Goal: Use online tool/utility: Utilize a website feature to perform a specific function

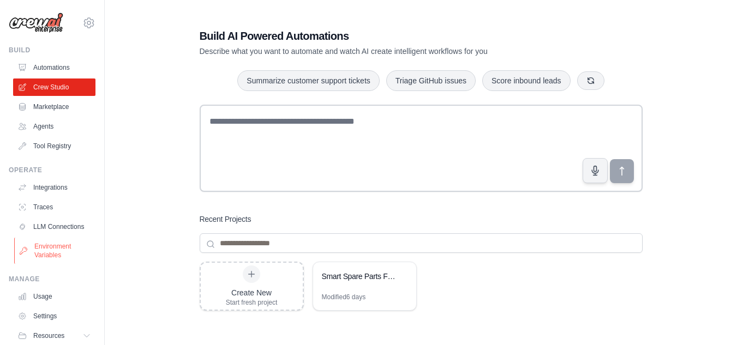
click at [65, 260] on link "Environment Variables" at bounding box center [55, 251] width 82 height 26
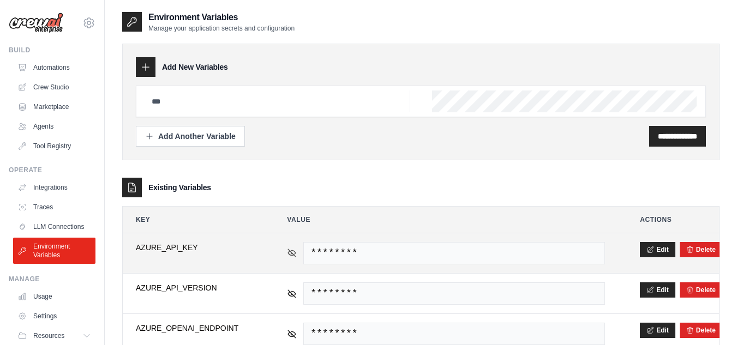
click at [291, 251] on icon at bounding box center [292, 253] width 10 height 10
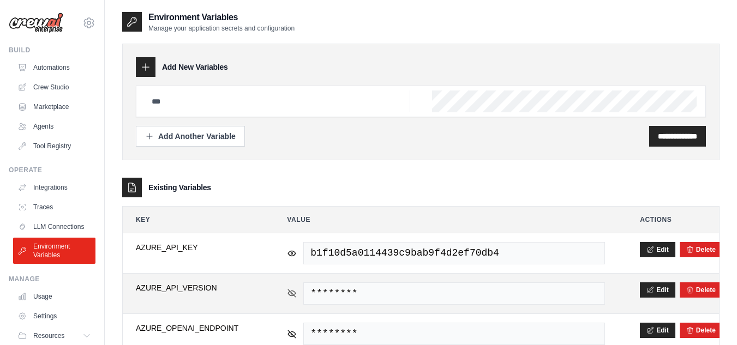
click at [290, 290] on icon at bounding box center [292, 293] width 10 height 10
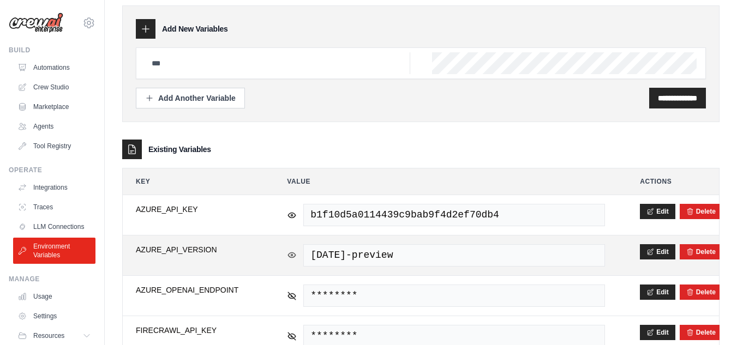
scroll to position [55, 0]
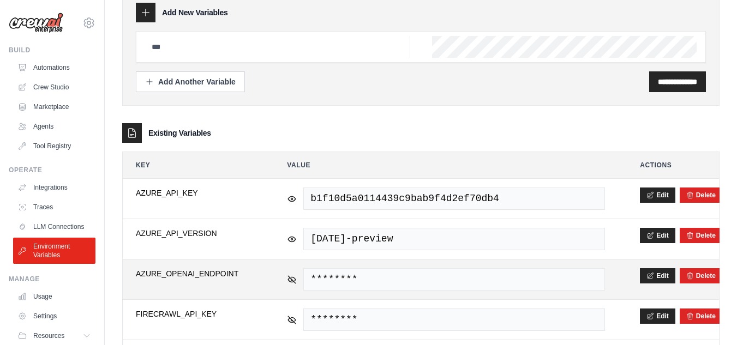
click at [287, 285] on div "********" at bounding box center [446, 279] width 318 height 22
click at [292, 278] on icon at bounding box center [292, 279] width 10 height 10
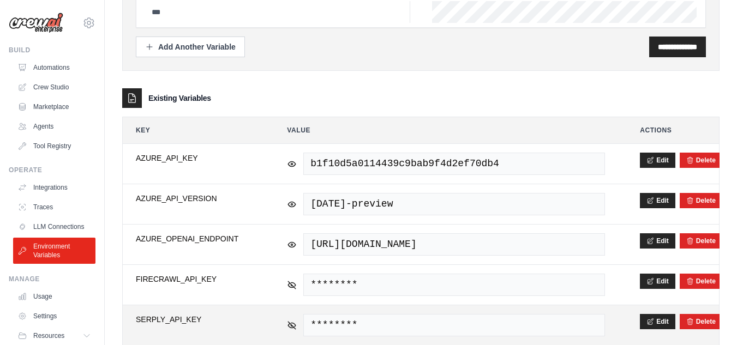
scroll to position [109, 0]
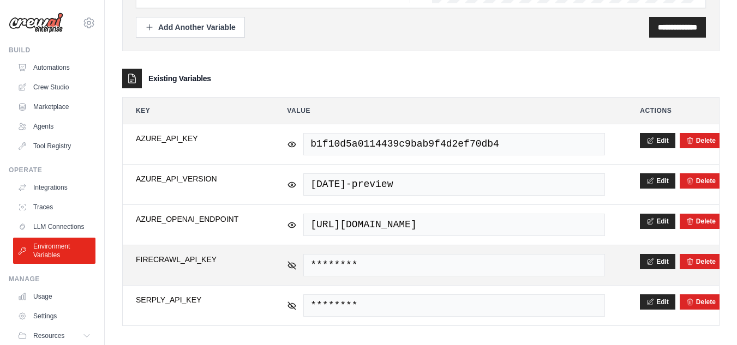
click at [293, 258] on div "********" at bounding box center [446, 265] width 318 height 22
click at [290, 264] on icon at bounding box center [292, 265] width 10 height 10
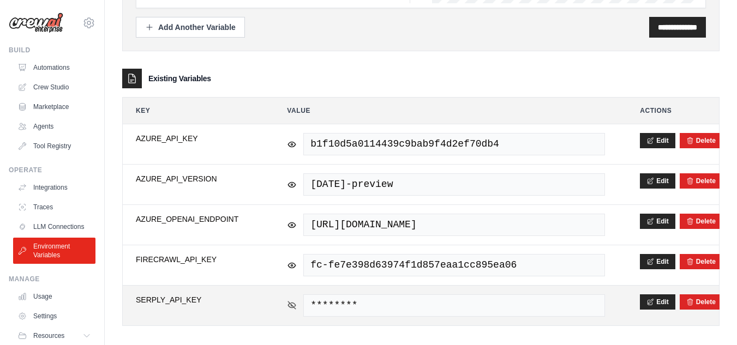
click at [294, 305] on icon at bounding box center [292, 305] width 10 height 10
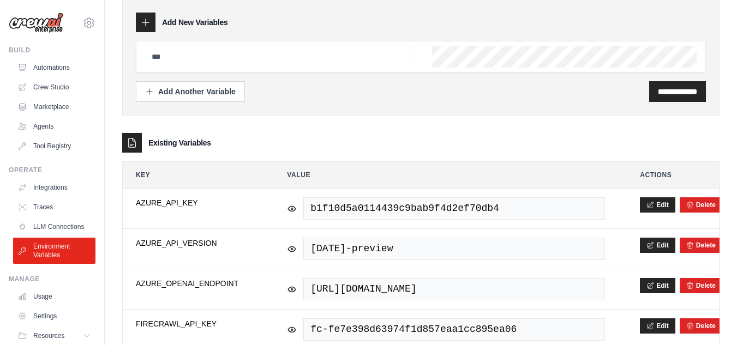
scroll to position [0, 0]
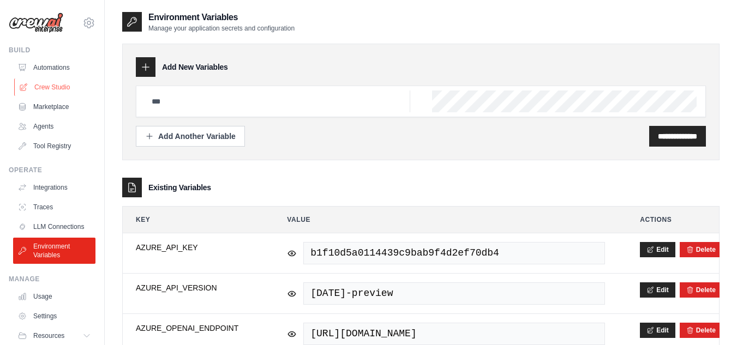
click at [61, 85] on link "Crew Studio" at bounding box center [55, 87] width 82 height 17
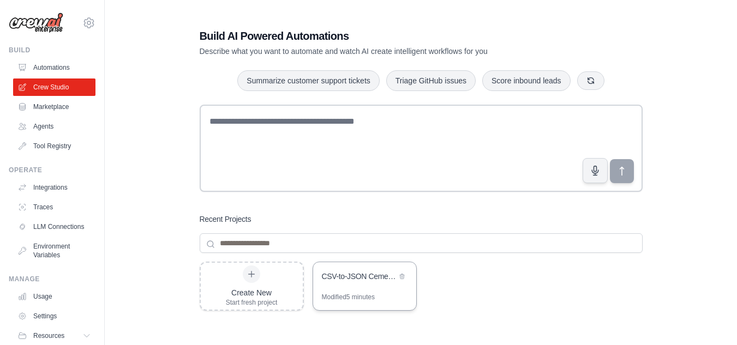
click at [329, 275] on div "CSV-to-JSON Cement Parts Extractor with PDF Support" at bounding box center [359, 276] width 75 height 11
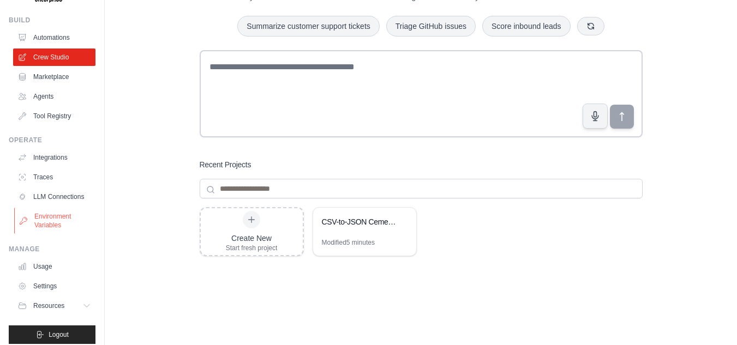
scroll to position [46, 0]
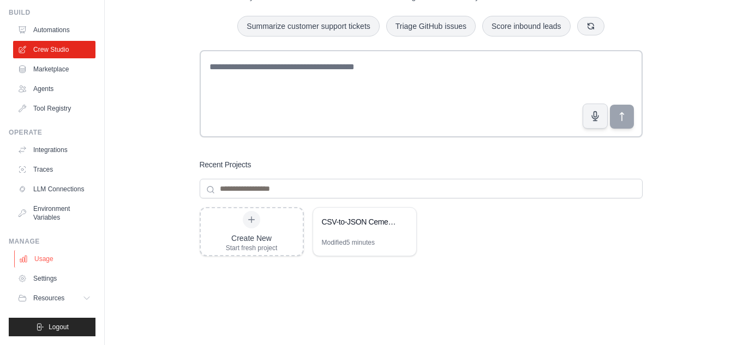
click at [57, 250] on link "Usage" at bounding box center [55, 258] width 82 height 17
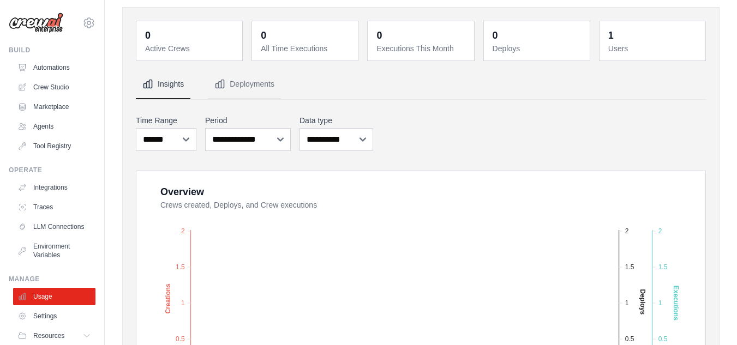
scroll to position [55, 0]
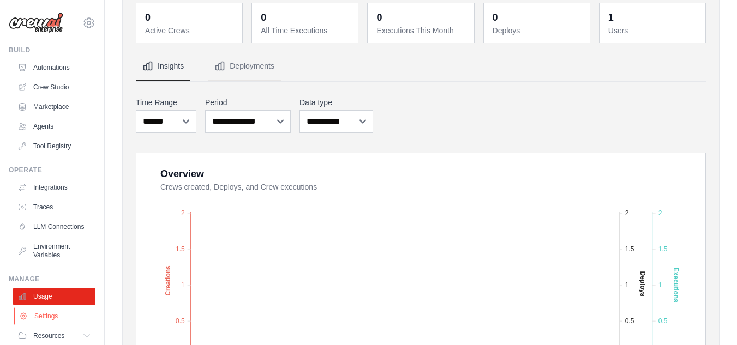
click at [52, 320] on link "Settings" at bounding box center [55, 316] width 82 height 17
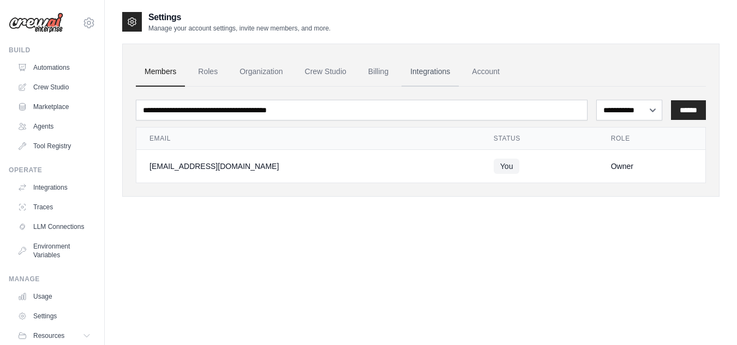
click at [439, 68] on link "Integrations" at bounding box center [429, 71] width 57 height 29
click at [367, 76] on link "Billing" at bounding box center [378, 71] width 38 height 29
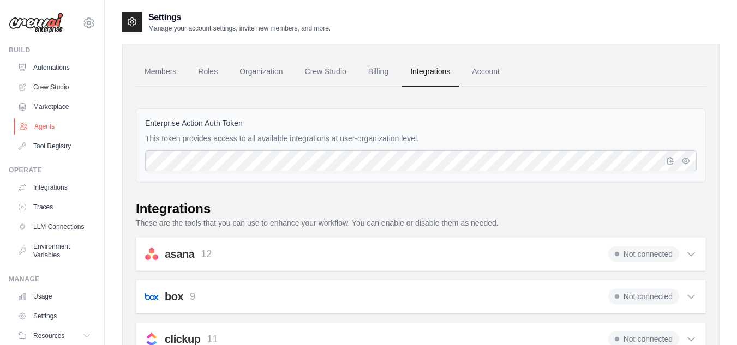
click at [43, 129] on link "Agents" at bounding box center [55, 126] width 82 height 17
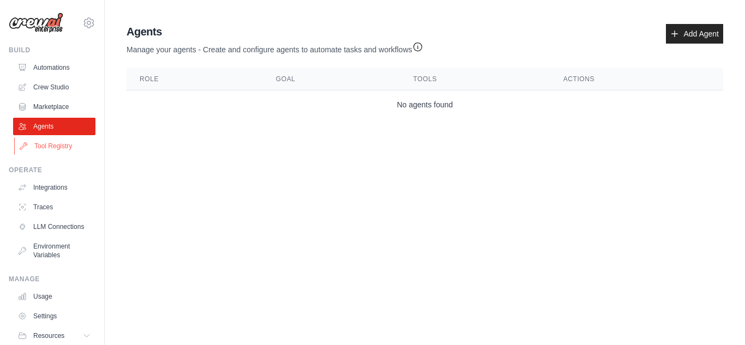
click at [54, 147] on link "Tool Registry" at bounding box center [55, 145] width 82 height 17
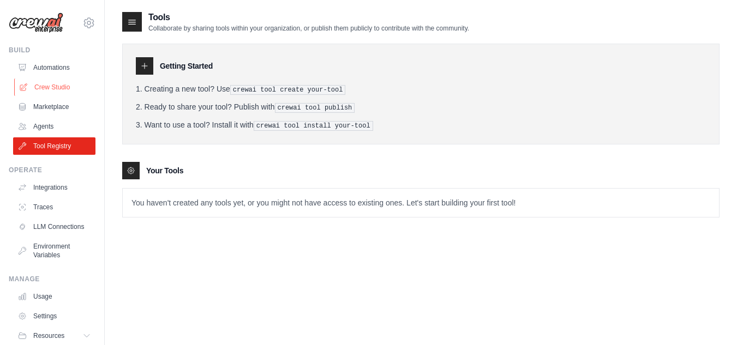
click at [49, 93] on link "Crew Studio" at bounding box center [55, 87] width 82 height 17
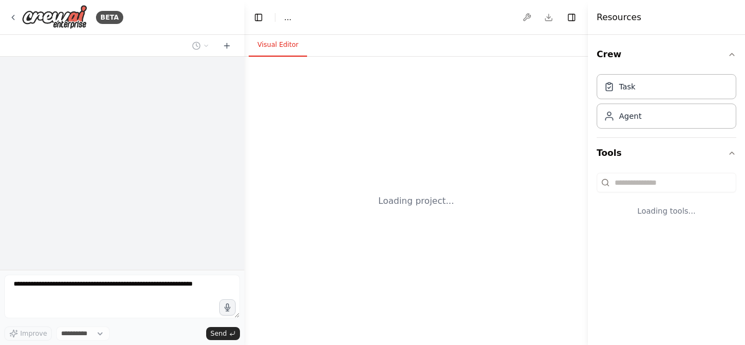
select select "****"
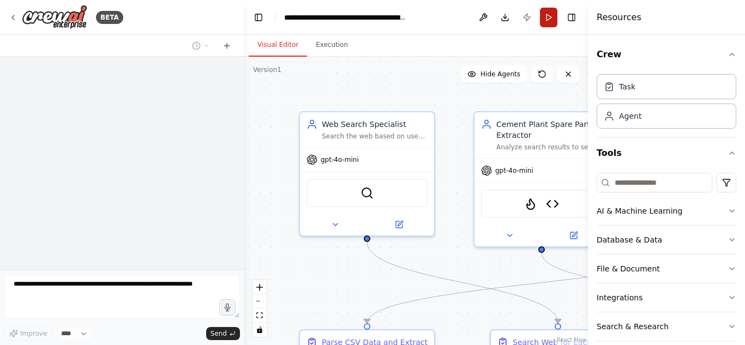
click at [547, 17] on button "Run" at bounding box center [548, 18] width 17 height 20
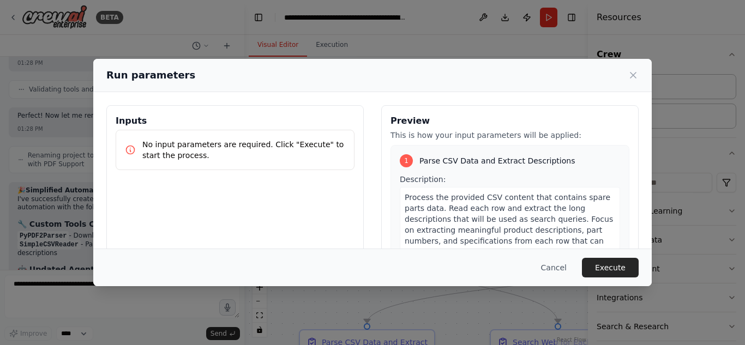
click at [235, 152] on p "No input parameters are required. Click "Execute" to start the process." at bounding box center [243, 150] width 203 height 22
click at [598, 270] on button "Execute" at bounding box center [610, 268] width 57 height 20
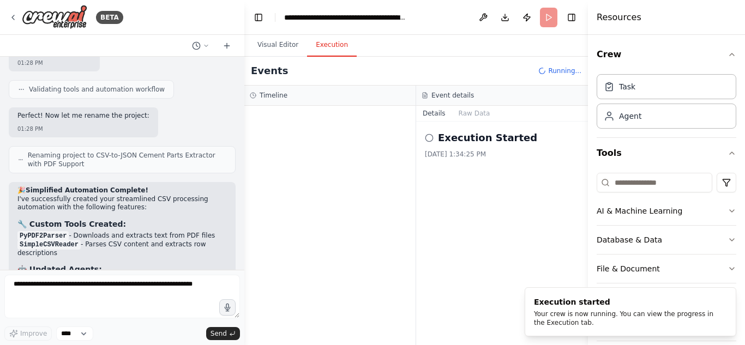
click at [332, 49] on button "Execution" at bounding box center [332, 45] width 50 height 23
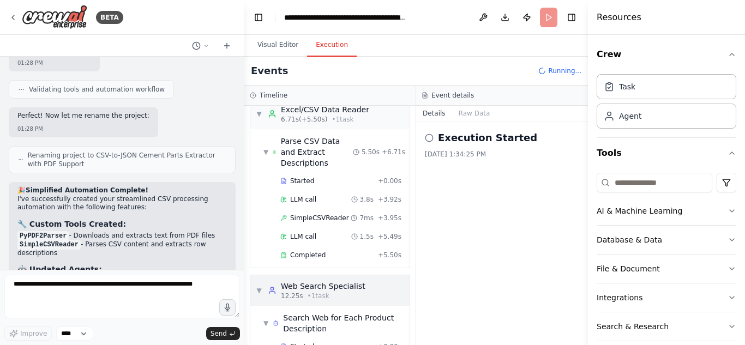
scroll to position [13, 0]
click at [313, 214] on span "SimpleCSVReader" at bounding box center [319, 218] width 59 height 9
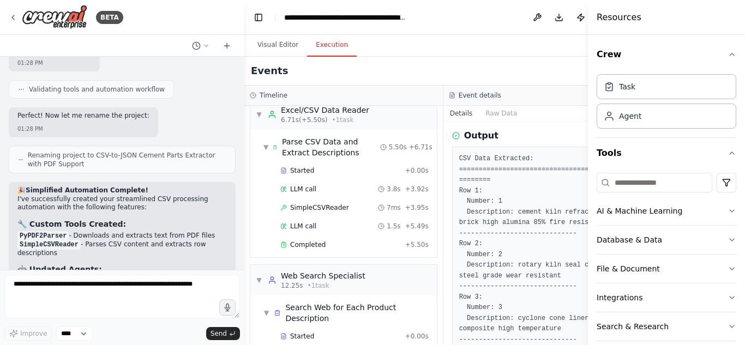
scroll to position [242, 0]
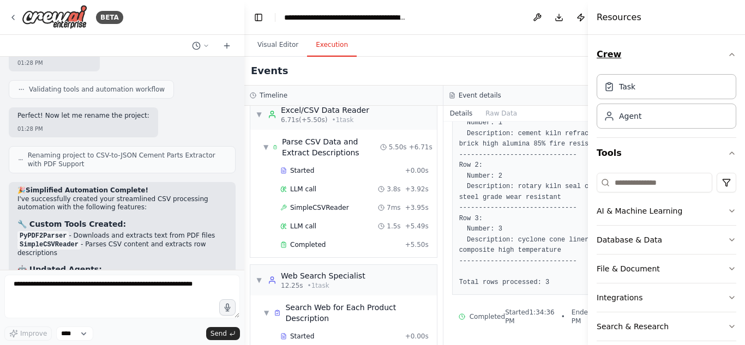
click at [727, 51] on icon "button" at bounding box center [731, 54] width 9 height 9
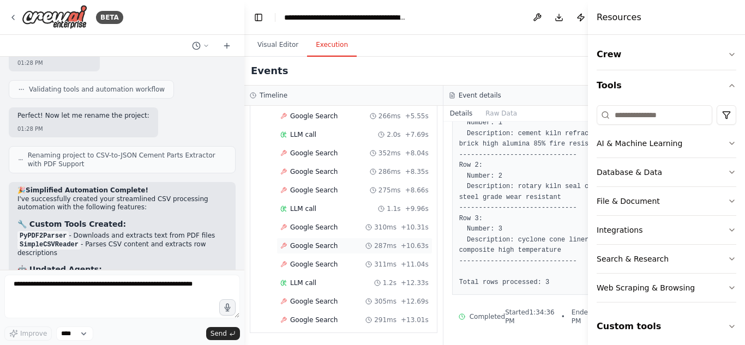
scroll to position [400, 0]
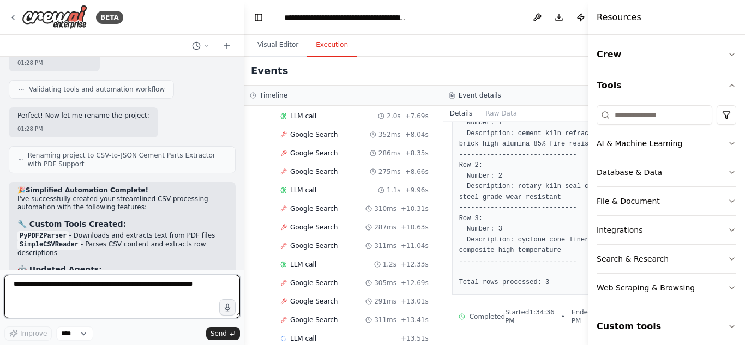
click at [149, 305] on textarea at bounding box center [122, 297] width 236 height 44
type textarea "**********"
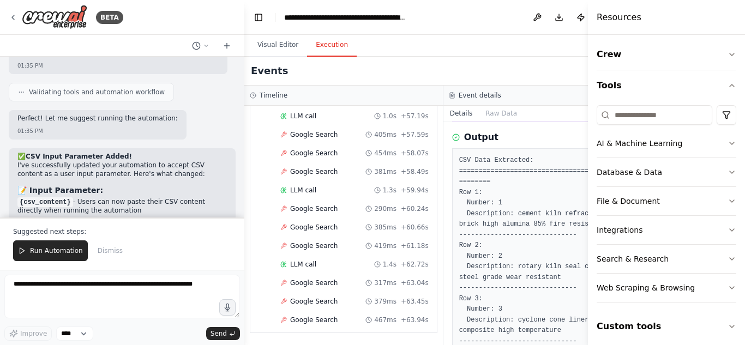
scroll to position [24, 0]
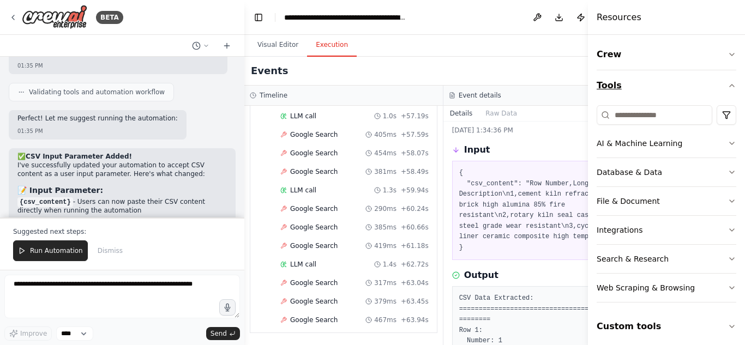
drag, startPoint x: 718, startPoint y: 82, endPoint x: 696, endPoint y: 82, distance: 22.4
click at [718, 82] on button "Tools" at bounding box center [666, 85] width 140 height 31
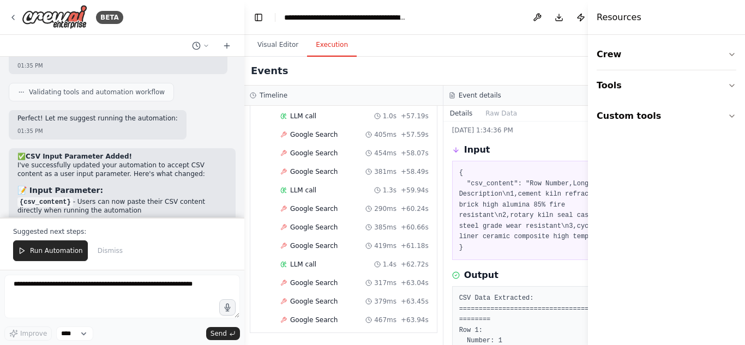
click at [484, 82] on div "Events Running..." at bounding box center [442, 71] width 397 height 29
drag, startPoint x: 437, startPoint y: 111, endPoint x: 418, endPoint y: 110, distance: 19.2
click at [435, 111] on div "Timeline ▼ Excel/CSV Data Reader 6.71s (+5.50s) • 1 task ▼ Parse CSV Data and E…" at bounding box center [442, 216] width 397 height 260
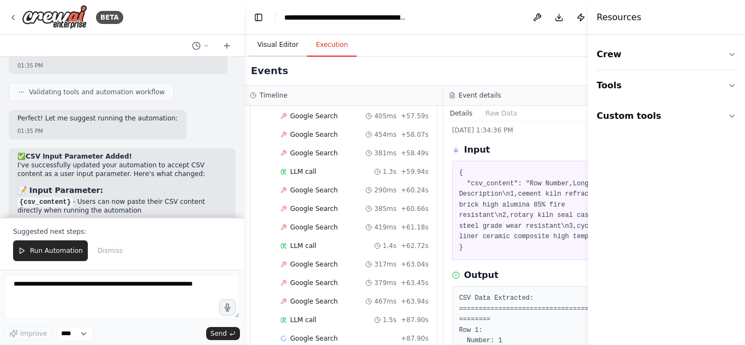
click at [282, 45] on button "Visual Editor" at bounding box center [278, 45] width 58 height 23
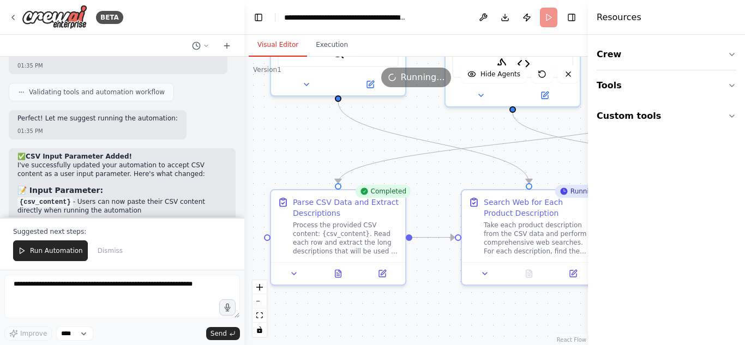
drag, startPoint x: 484, startPoint y: 272, endPoint x: 455, endPoint y: 132, distance: 143.1
click at [455, 132] on div ".deletable-edge-delete-btn { width: 20px; height: 20px; border: 0px solid #ffff…" at bounding box center [415, 201] width 343 height 288
click at [339, 273] on icon at bounding box center [337, 273] width 3 height 0
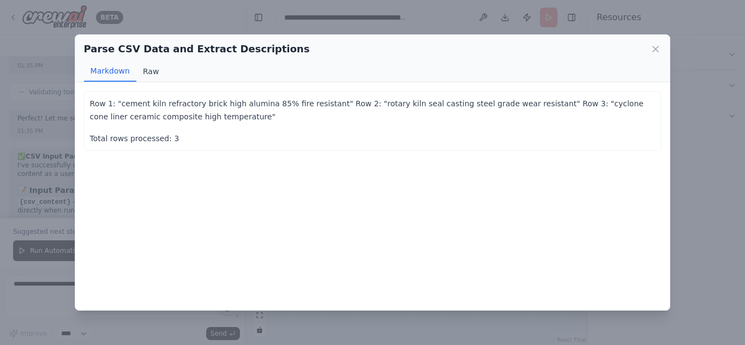
click at [140, 71] on button "Raw" at bounding box center [150, 71] width 29 height 21
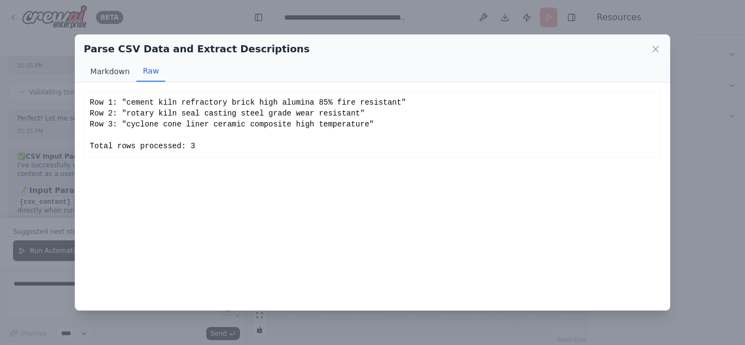
click at [100, 75] on button "Markdown" at bounding box center [110, 71] width 52 height 21
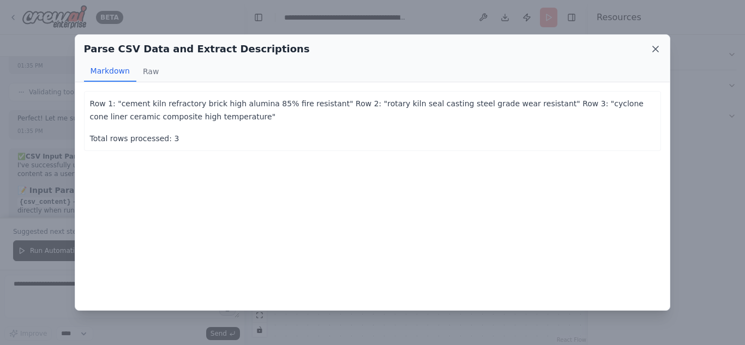
click at [651, 44] on div "Parse CSV Data and Extract Descriptions" at bounding box center [372, 48] width 577 height 15
click at [652, 46] on icon at bounding box center [655, 49] width 11 height 11
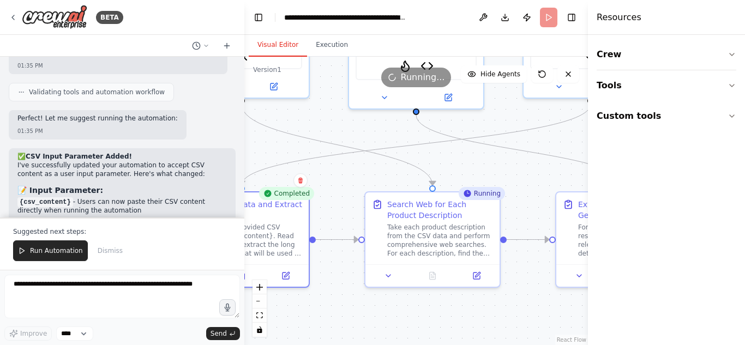
drag, startPoint x: 439, startPoint y: 177, endPoint x: 343, endPoint y: 179, distance: 96.5
click at [343, 179] on div ".deletable-edge-delete-btn { width: 20px; height: 20px; border: 0px solid #ffff…" at bounding box center [415, 201] width 343 height 288
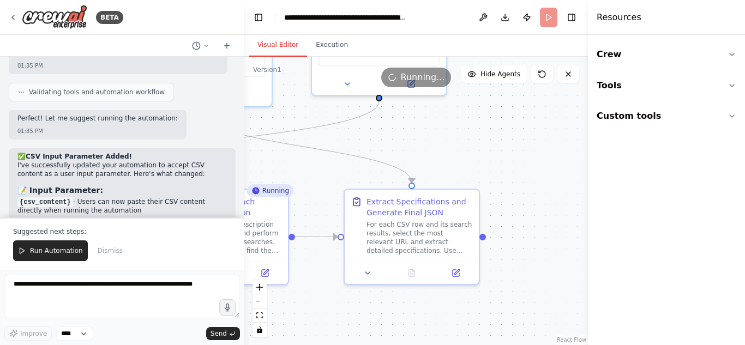
drag, startPoint x: 525, startPoint y: 184, endPoint x: 315, endPoint y: 179, distance: 209.4
click at [315, 179] on div ".deletable-edge-delete-btn { width: 20px; height: 20px; border: 0px solid #ffff…" at bounding box center [415, 201] width 343 height 288
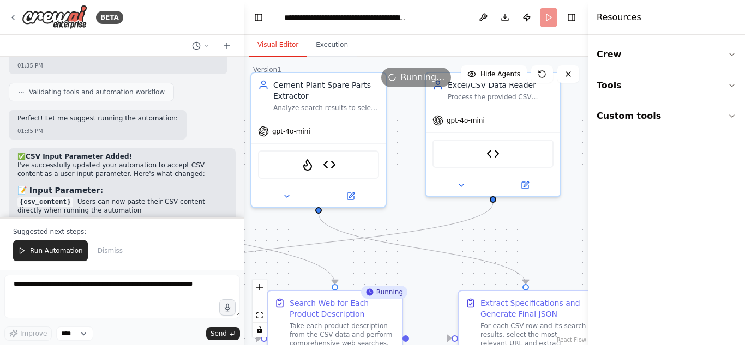
drag, startPoint x: 515, startPoint y: 176, endPoint x: 624, endPoint y: 258, distance: 136.2
click at [626, 259] on div "BETA Hello! I'm the CrewAI assistant. What kind of automation do you want to bu…" at bounding box center [372, 172] width 745 height 345
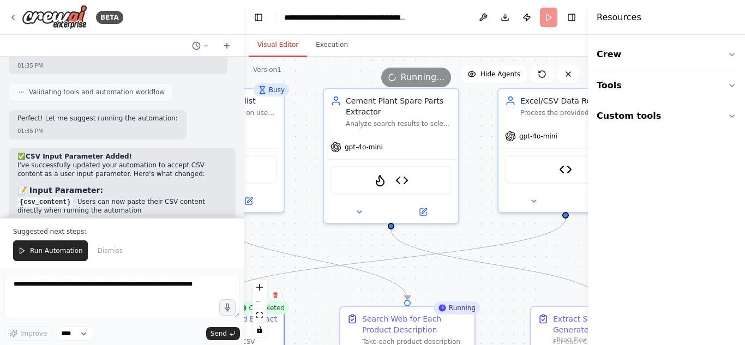
drag, startPoint x: 503, startPoint y: 223, endPoint x: 572, endPoint y: 240, distance: 71.9
click at [572, 240] on div ".deletable-edge-delete-btn { width: 20px; height: 20px; border: 0px solid #ffff…" at bounding box center [415, 201] width 343 height 288
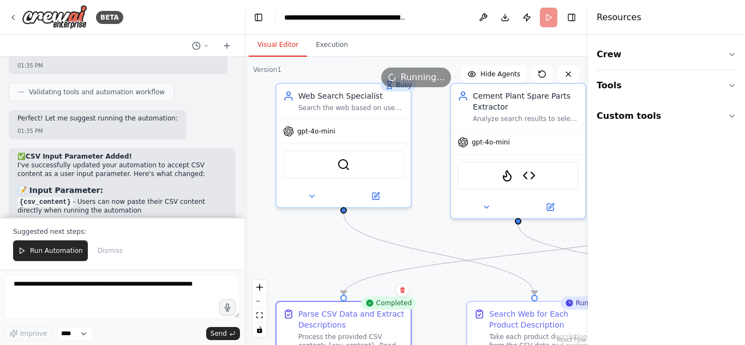
drag, startPoint x: 451, startPoint y: 240, endPoint x: 549, endPoint y: 236, distance: 97.7
click at [578, 236] on div ".deletable-edge-delete-btn { width: 20px; height: 20px; border: 0px solid #ffff…" at bounding box center [415, 201] width 343 height 288
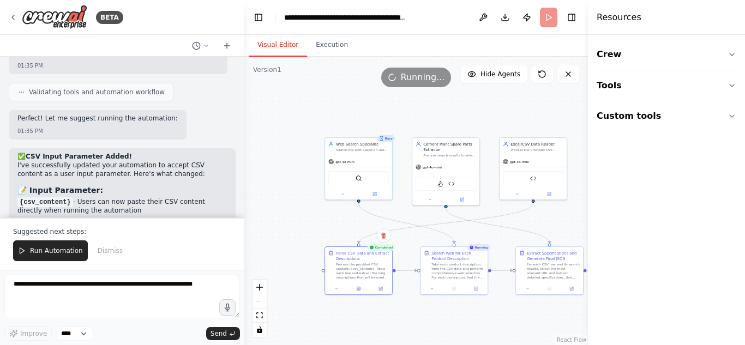
drag, startPoint x: 489, startPoint y: 122, endPoint x: 464, endPoint y: 117, distance: 25.6
click at [464, 117] on div ".deletable-edge-delete-btn { width: 20px; height: 20px; border: 0px solid #ffff…" at bounding box center [415, 201] width 343 height 288
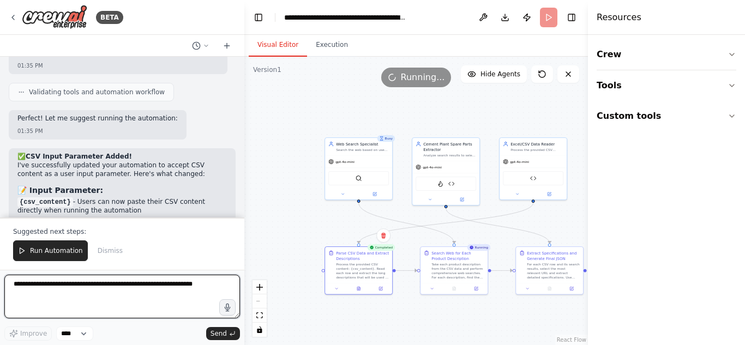
click at [170, 290] on textarea at bounding box center [122, 297] width 236 height 44
type textarea "**********"
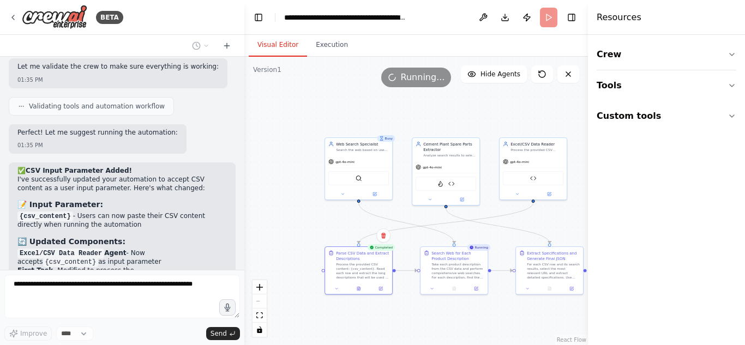
scroll to position [11349, 0]
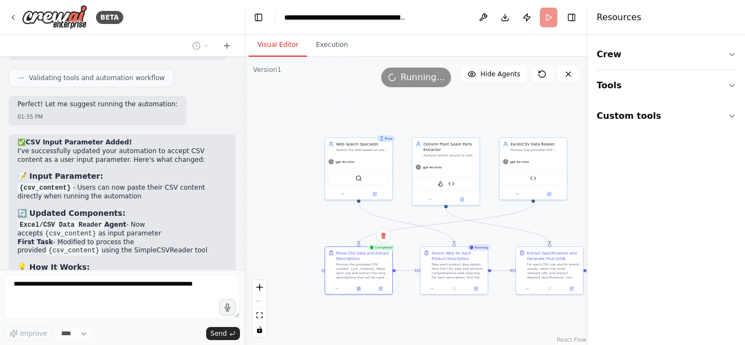
click at [428, 86] on div "Running..." at bounding box center [416, 78] width 70 height 20
click at [427, 83] on span "Running..." at bounding box center [423, 77] width 44 height 13
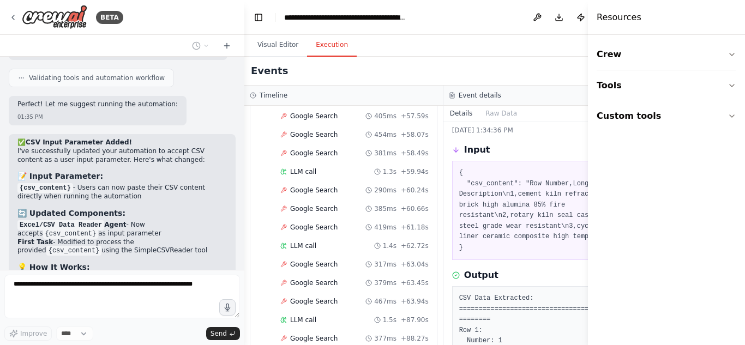
click at [319, 46] on button "Execution" at bounding box center [332, 45] width 50 height 23
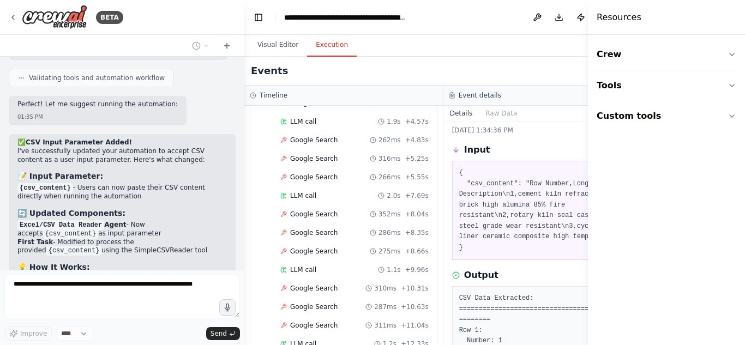
scroll to position [0, 0]
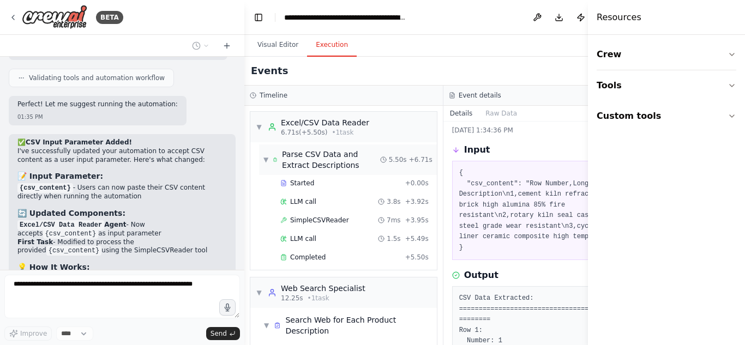
click at [267, 158] on span "▼" at bounding box center [265, 159] width 5 height 9
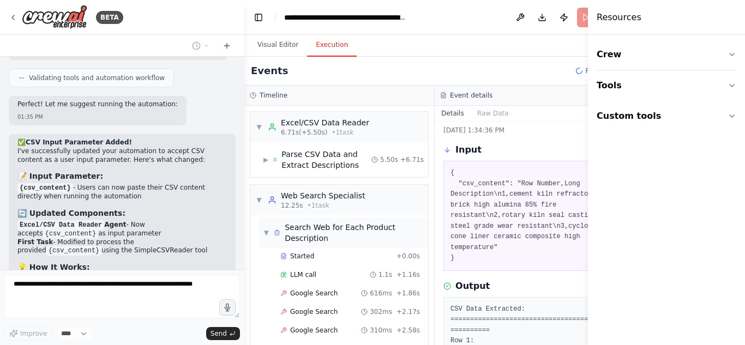
click at [264, 233] on span "▼" at bounding box center [266, 232] width 6 height 9
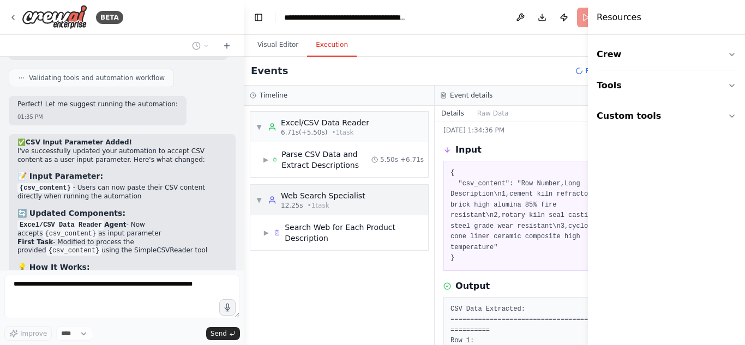
click at [267, 206] on div "▼ Web Search Specialist 12.25s • 1 task" at bounding box center [311, 200] width 110 height 20
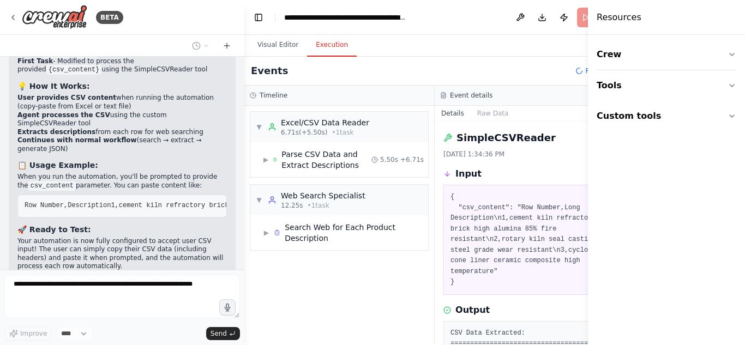
click at [574, 65] on div "Events Running..." at bounding box center [434, 71] width 381 height 29
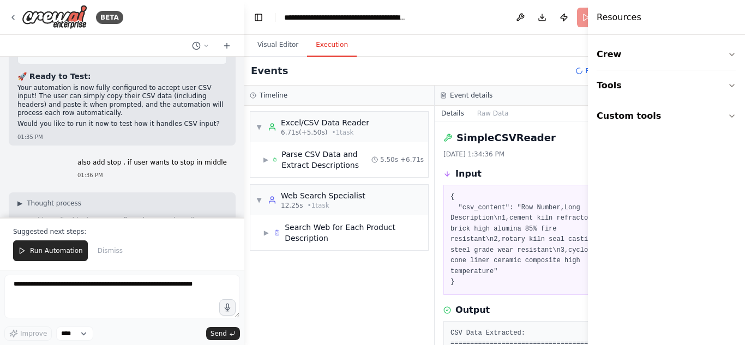
scroll to position [11746, 0]
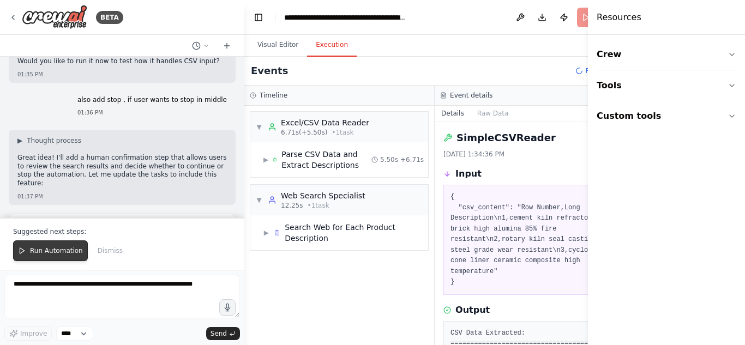
click at [62, 252] on span "Run Automation" at bounding box center [56, 250] width 53 height 9
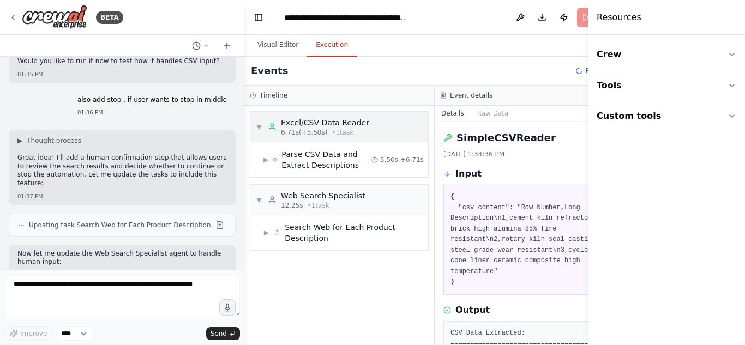
scroll to position [11693, 0]
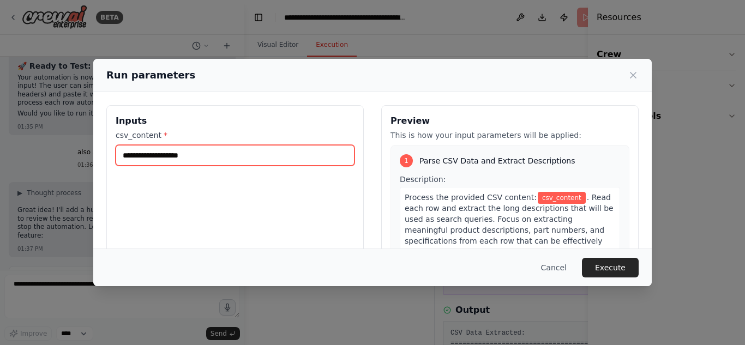
click at [236, 152] on input "csv_content *" at bounding box center [235, 155] width 239 height 21
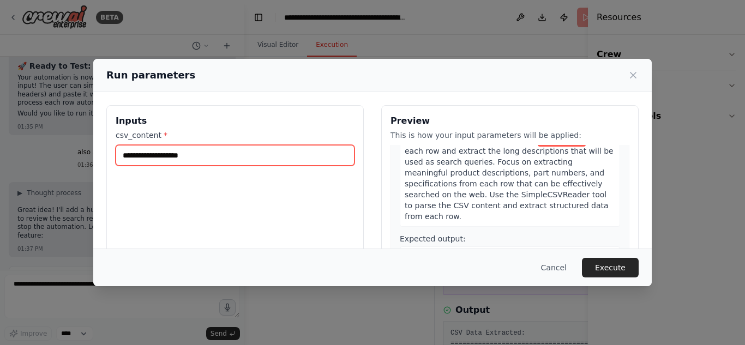
scroll to position [0, 0]
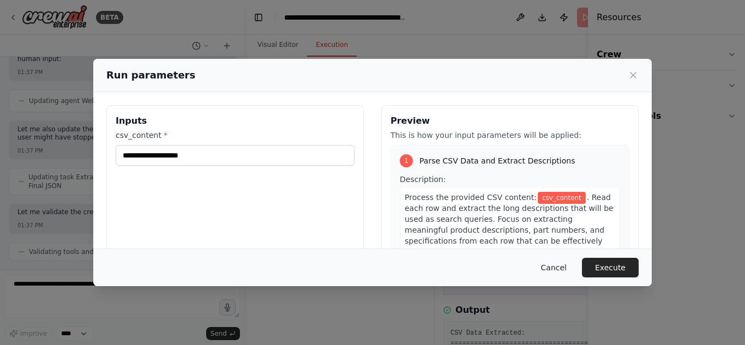
click at [559, 266] on button "Cancel" at bounding box center [553, 268] width 43 height 20
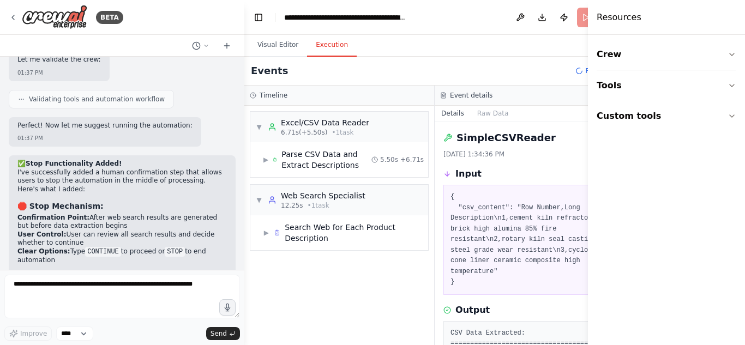
scroll to position [12109, 0]
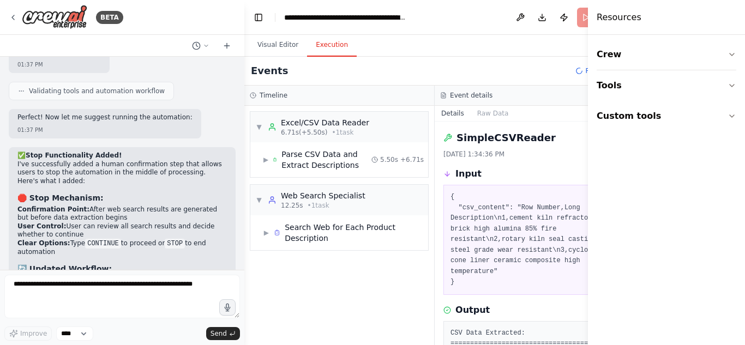
click at [566, 15] on header "**********" at bounding box center [434, 17] width 381 height 35
click at [280, 55] on button "Visual Editor" at bounding box center [278, 45] width 58 height 23
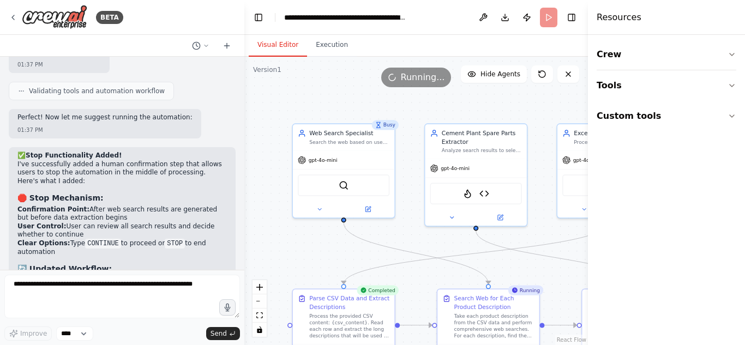
click at [387, 129] on div "Busy" at bounding box center [385, 125] width 27 height 10
drag, startPoint x: 366, startPoint y: 174, endPoint x: 357, endPoint y: 175, distance: 9.3
click at [357, 175] on div "SerplyWebSearchTool" at bounding box center [344, 183] width 92 height 21
click at [321, 207] on icon at bounding box center [319, 208] width 3 height 2
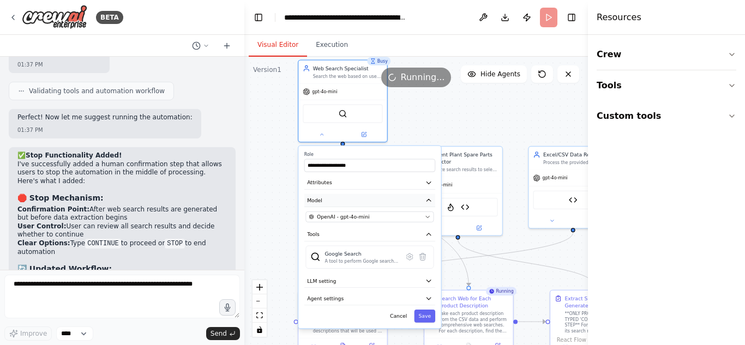
drag, startPoint x: 334, startPoint y: 294, endPoint x: 337, endPoint y: 206, distance: 88.9
click at [337, 206] on div "**********" at bounding box center [369, 237] width 142 height 182
click at [270, 261] on div ".deletable-edge-delete-btn { width: 20px; height: 20px; border: 0px solid #ffff…" at bounding box center [415, 201] width 343 height 288
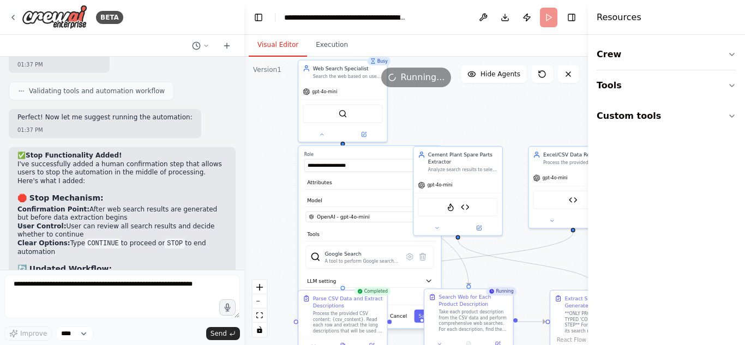
click at [463, 318] on div "Take each product description from the CSV data and perform comprehensive web s…" at bounding box center [474, 320] width 70 height 23
click at [317, 137] on button at bounding box center [322, 133] width 41 height 9
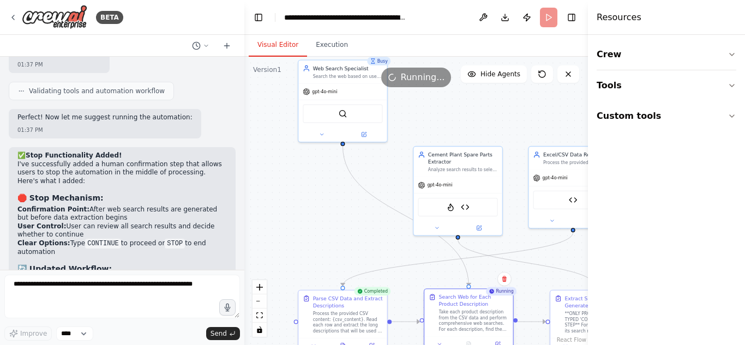
click at [465, 324] on div "Take each product description from the CSV data and perform comprehensive web s…" at bounding box center [474, 320] width 70 height 23
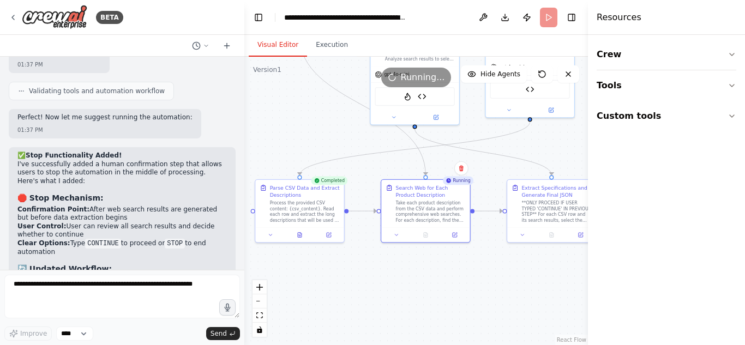
drag, startPoint x: 353, startPoint y: 214, endPoint x: 310, endPoint y: 103, distance: 118.8
click at [310, 103] on div ".deletable-edge-delete-btn { width: 20px; height: 20px; border: 0px solid #ffff…" at bounding box center [415, 201] width 343 height 288
click at [454, 185] on div "Running" at bounding box center [458, 180] width 31 height 9
click at [430, 82] on span "Running..." at bounding box center [423, 77] width 44 height 13
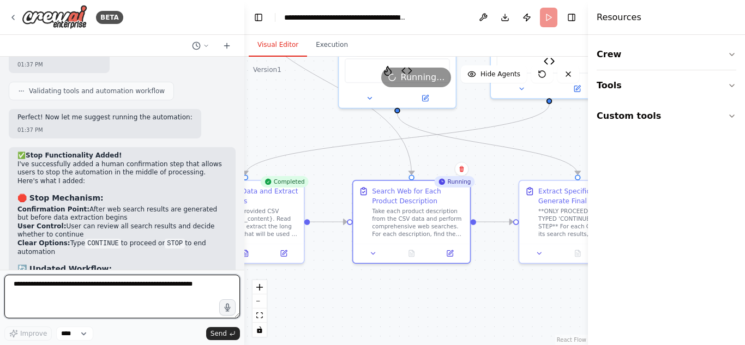
click at [211, 307] on textarea at bounding box center [122, 297] width 236 height 44
type textarea "********"
type textarea "**********"
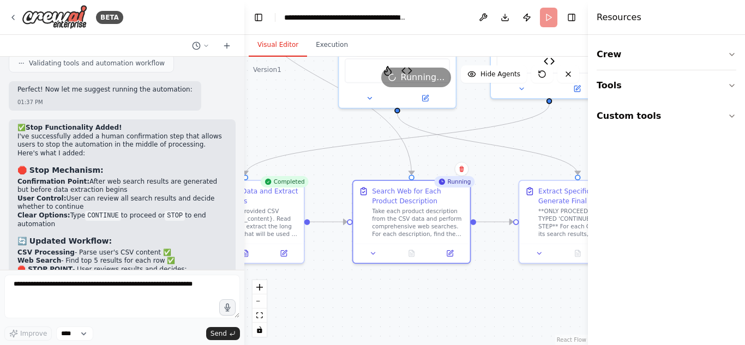
scroll to position [12177, 0]
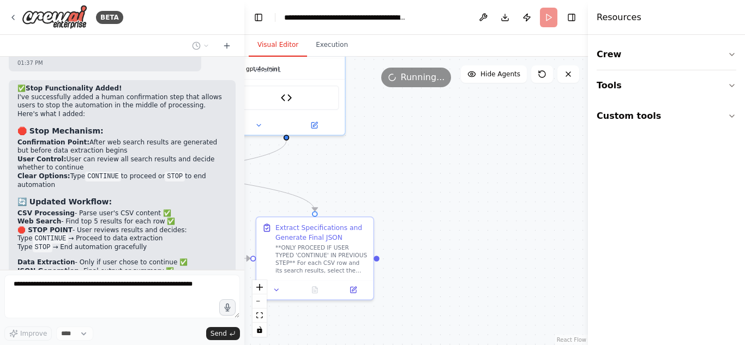
drag, startPoint x: 498, startPoint y: 274, endPoint x: 270, endPoint y: 300, distance: 229.9
click at [252, 330] on div ".deletable-edge-delete-btn { width: 20px; height: 20px; border: 0px solid #ffff…" at bounding box center [415, 201] width 343 height 288
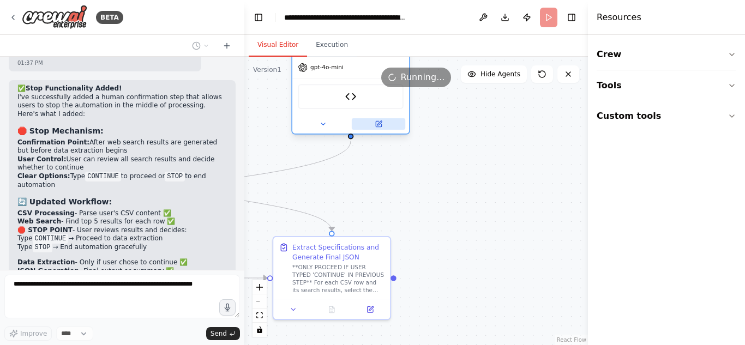
drag, startPoint x: 336, startPoint y: 141, endPoint x: 384, endPoint y: 125, distance: 50.7
click at [384, 125] on button at bounding box center [378, 123] width 53 height 11
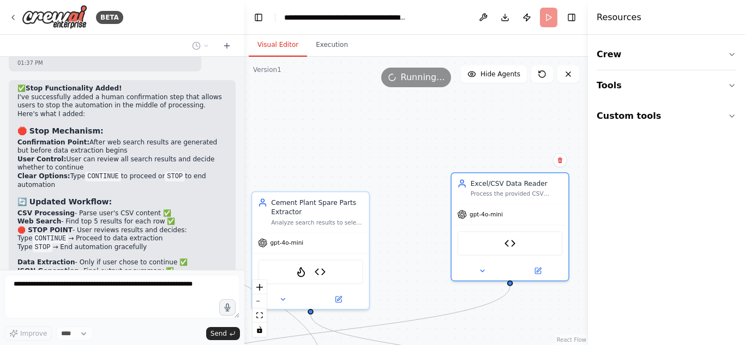
drag, startPoint x: 397, startPoint y: 190, endPoint x: 558, endPoint y: 330, distance: 213.0
click at [558, 330] on div ".deletable-edge-delete-btn { width: 20px; height: 20px; border: 0px solid #ffff…" at bounding box center [415, 201] width 343 height 288
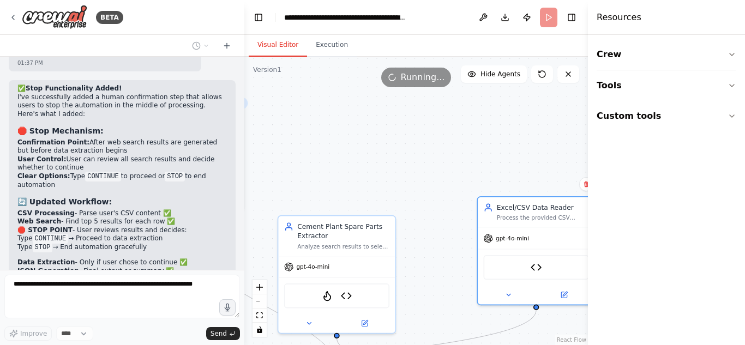
drag, startPoint x: 376, startPoint y: 134, endPoint x: 395, endPoint y: 149, distance: 24.4
click at [395, 149] on div ".deletable-edge-delete-btn { width: 20px; height: 20px; border: 0px solid #ffff…" at bounding box center [415, 201] width 343 height 288
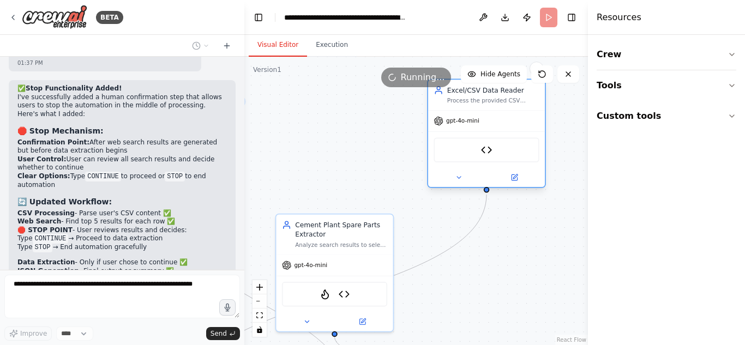
drag, startPoint x: 522, startPoint y: 215, endPoint x: 473, endPoint y: 104, distance: 121.6
click at [473, 104] on div "Process the provided CSV content {csv_content} and extract each row's descripti…" at bounding box center [493, 101] width 92 height 8
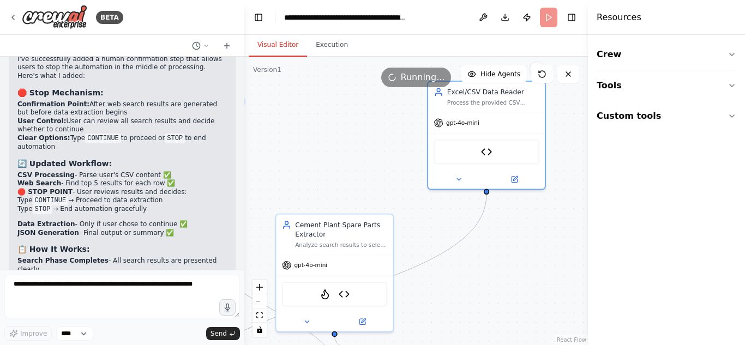
click at [476, 279] on div ".deletable-edge-delete-btn { width: 20px; height: 20px; border: 0px solid #ffff…" at bounding box center [415, 201] width 343 height 288
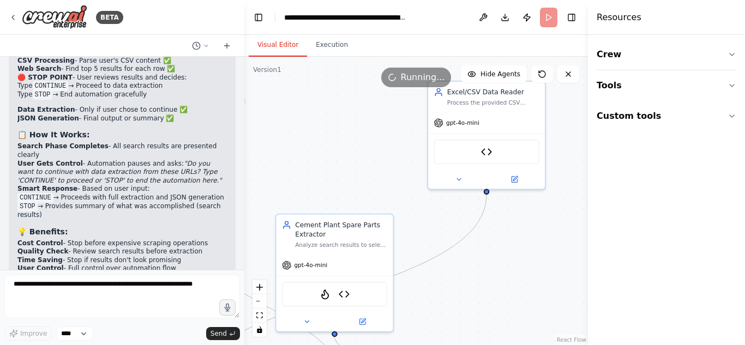
scroll to position [12338, 0]
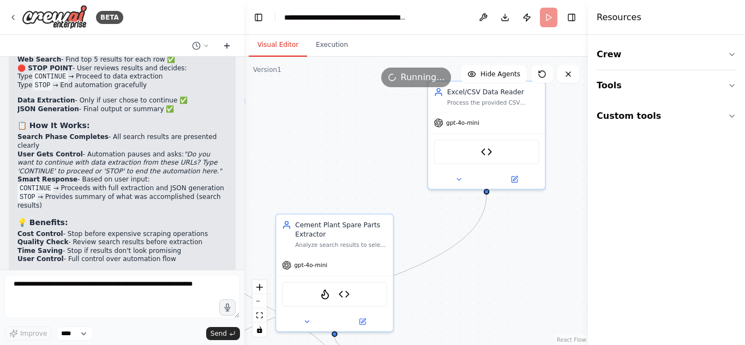
click at [225, 48] on icon at bounding box center [226, 45] width 9 height 9
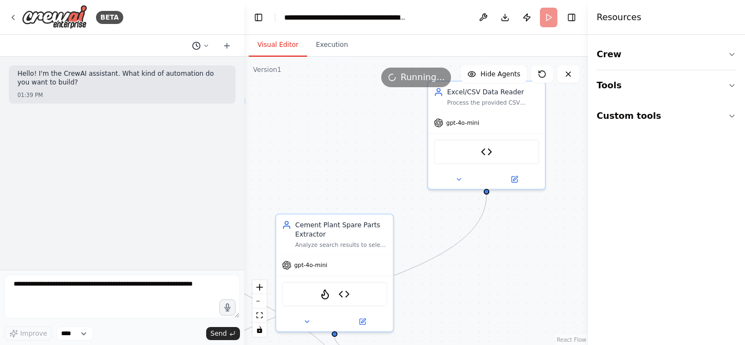
click at [202, 46] on button at bounding box center [201, 45] width 26 height 13
click at [183, 89] on span "stop the current agent" at bounding box center [167, 85] width 98 height 9
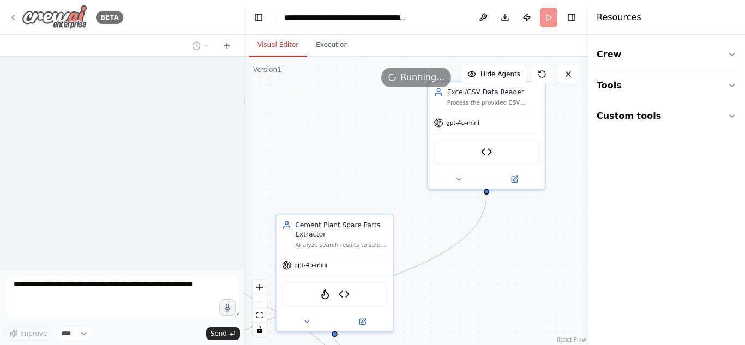
click at [13, 14] on icon at bounding box center [13, 17] width 9 height 9
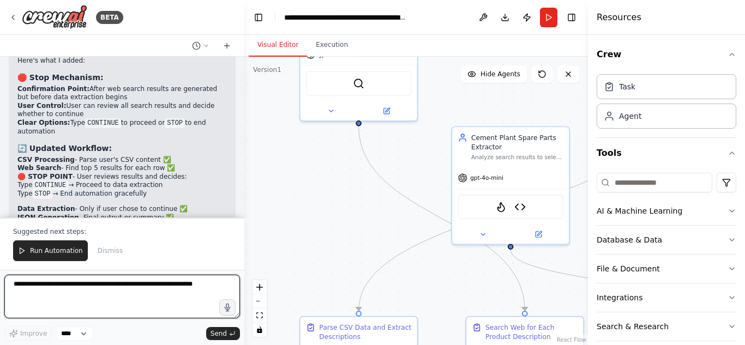
click at [152, 290] on textarea at bounding box center [122, 297] width 236 height 44
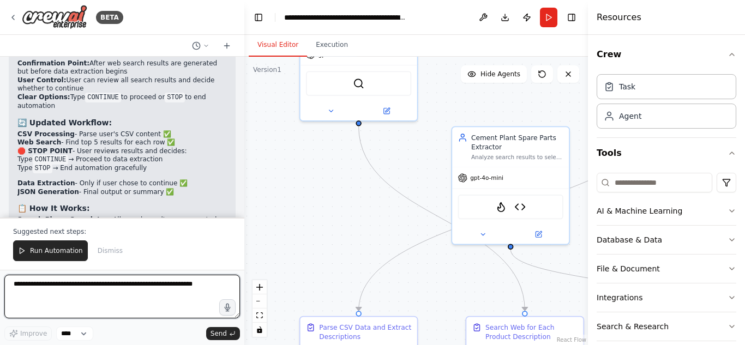
type textarea "*"
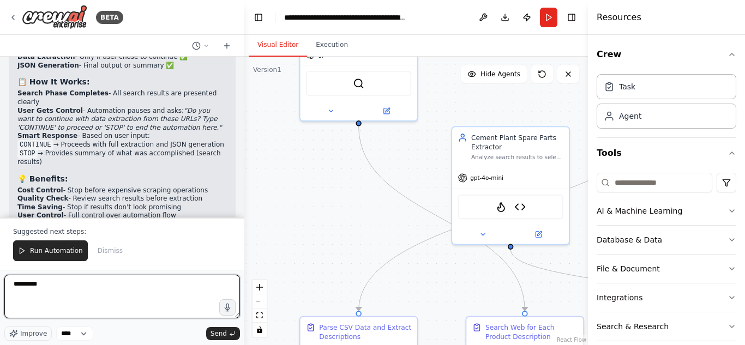
scroll to position [12391, 0]
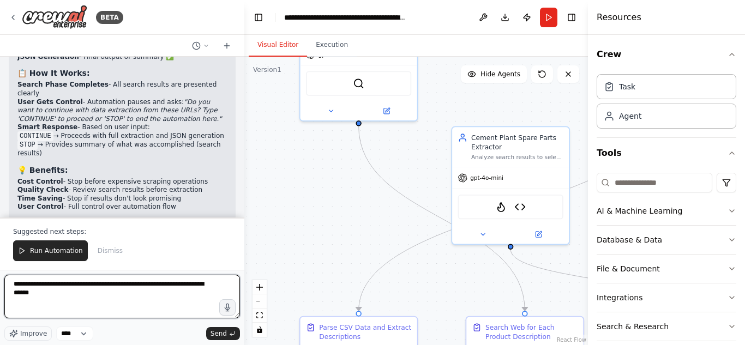
type textarea "**********"
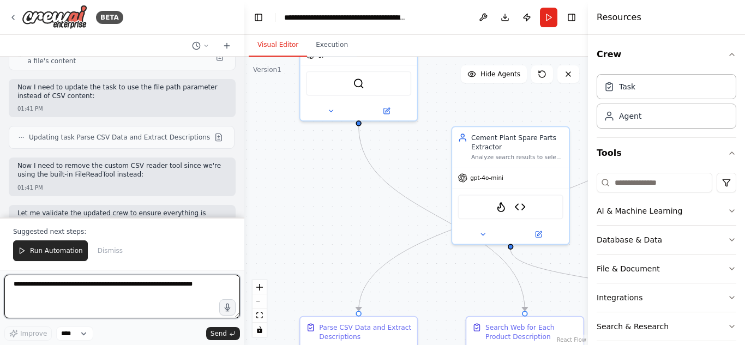
scroll to position [13092, 0]
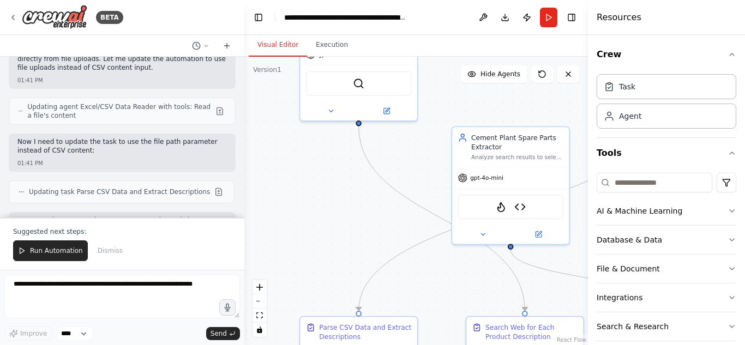
click at [54, 246] on button "Run Automation" at bounding box center [50, 250] width 75 height 21
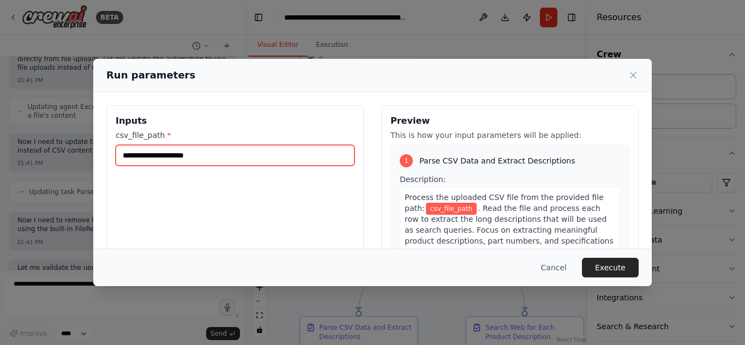
click at [233, 156] on input "csv_file_path *" at bounding box center [235, 155] width 239 height 21
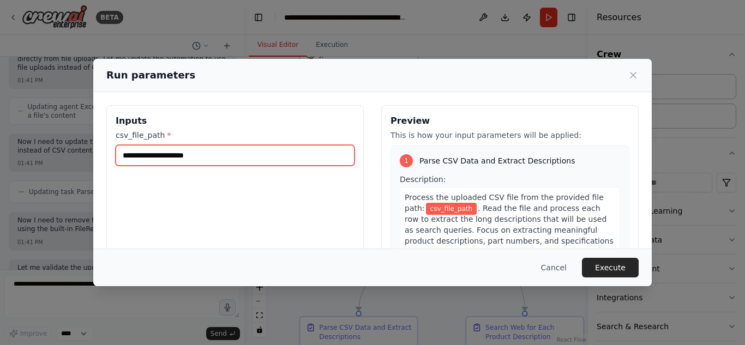
click at [233, 156] on input "csv_file_path *" at bounding box center [235, 155] width 239 height 21
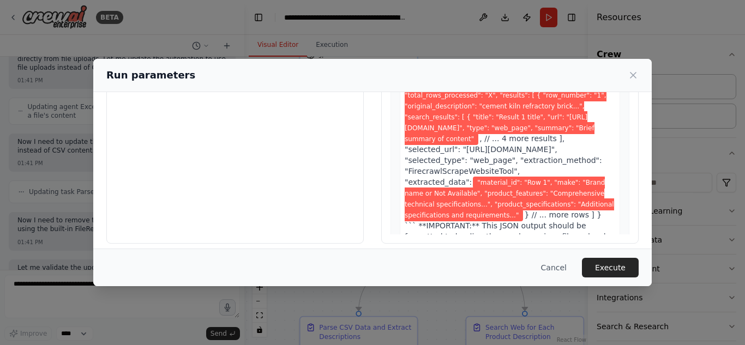
scroll to position [128, 0]
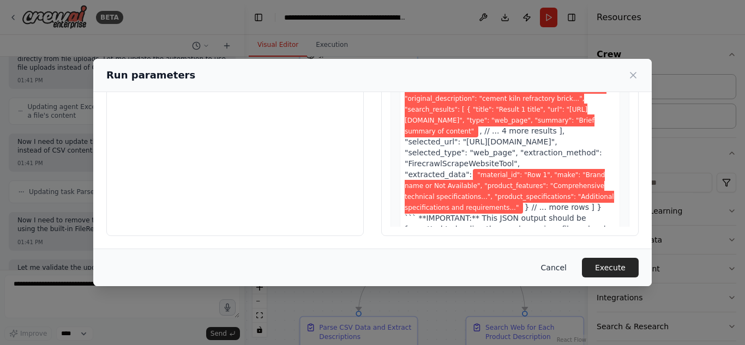
click at [565, 264] on button "Cancel" at bounding box center [553, 268] width 43 height 20
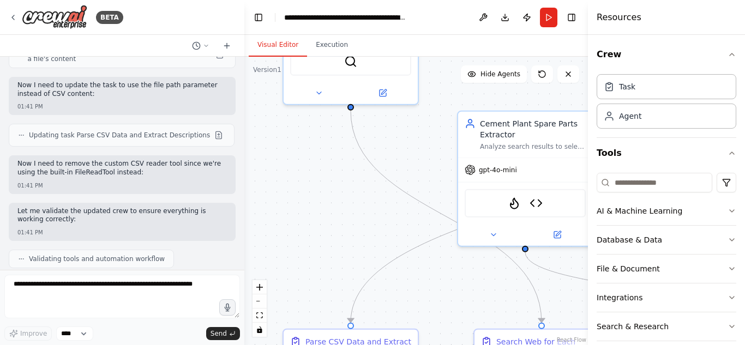
scroll to position [13203, 0]
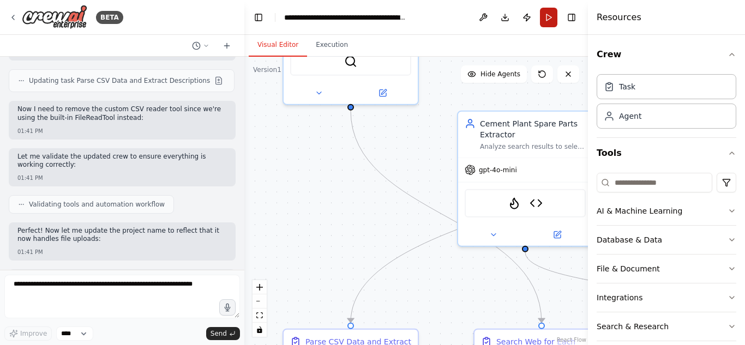
click at [543, 16] on button "Run" at bounding box center [548, 18] width 17 height 20
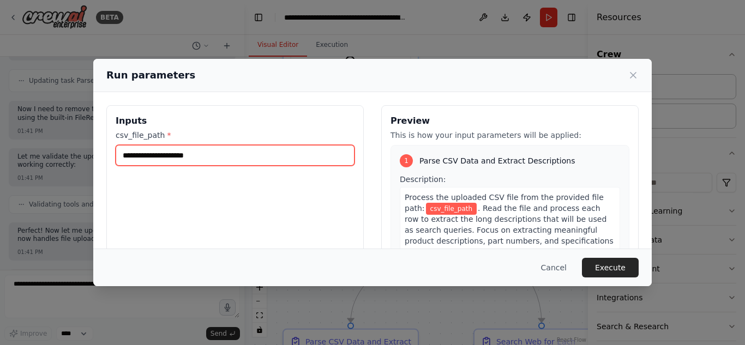
click at [217, 156] on input "csv_file_path *" at bounding box center [235, 155] width 239 height 21
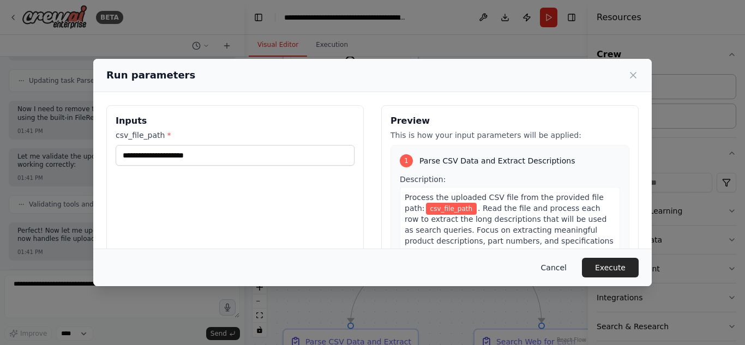
click at [574, 267] on button "Cancel" at bounding box center [553, 268] width 43 height 20
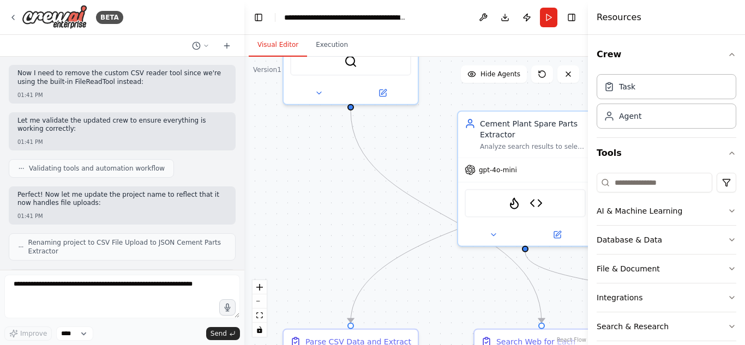
scroll to position [13258, 0]
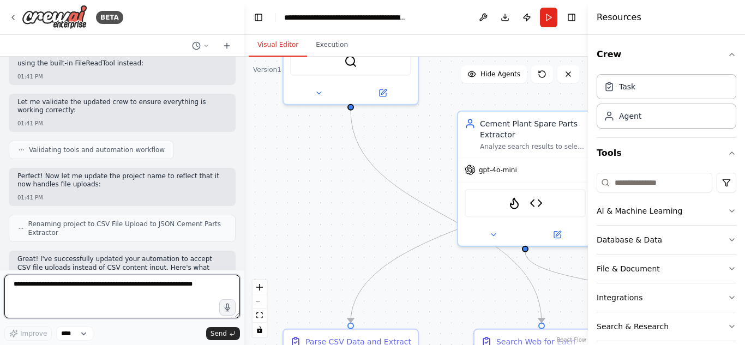
click at [116, 305] on textarea at bounding box center [122, 297] width 236 height 44
type textarea "**********"
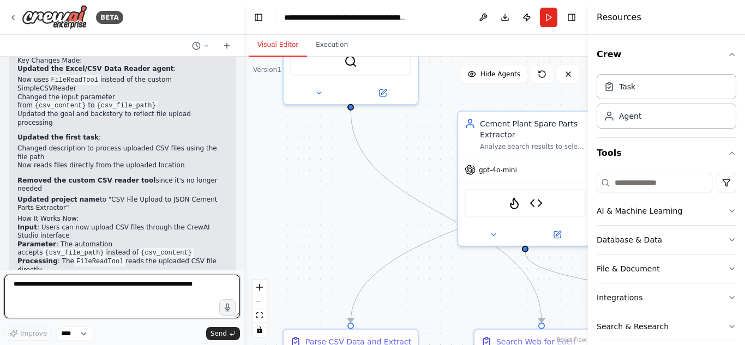
scroll to position [13495, 0]
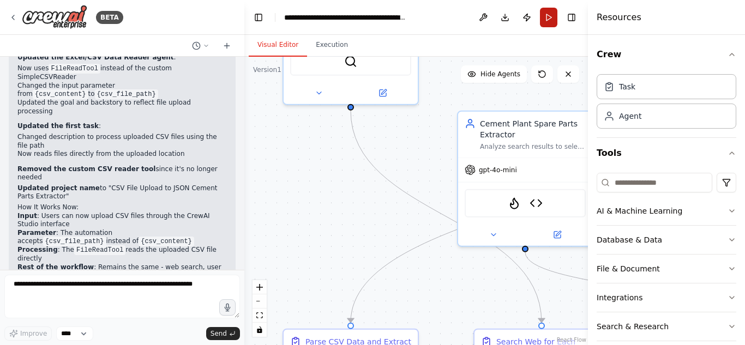
click at [551, 19] on button "Run" at bounding box center [548, 18] width 17 height 20
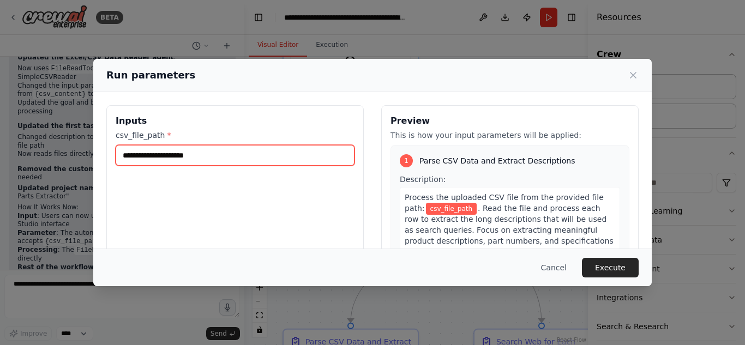
click at [335, 150] on input "csv_file_path *" at bounding box center [235, 155] width 239 height 21
click at [347, 158] on input "csv_file_path *" at bounding box center [235, 155] width 239 height 21
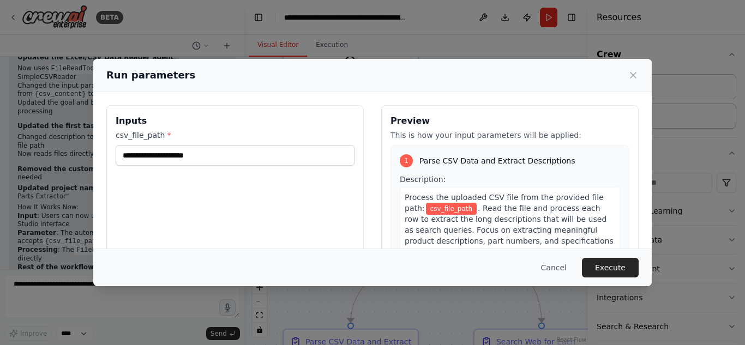
click at [455, 213] on span ". Read the file and process each row to extract the long descriptions that will…" at bounding box center [509, 241] width 209 height 74
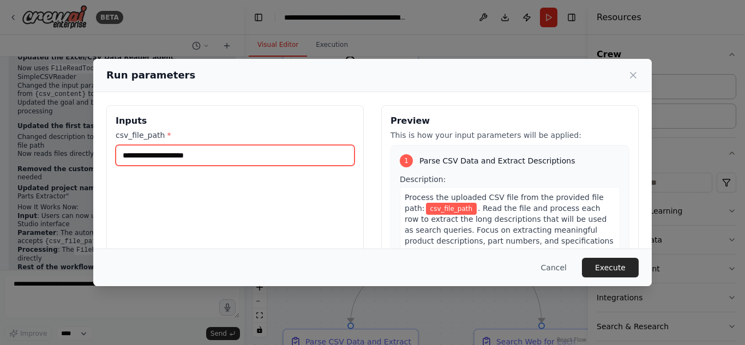
click at [314, 147] on input "csv_file_path *" at bounding box center [235, 155] width 239 height 21
click at [144, 157] on input "csv_file_path *" at bounding box center [235, 155] width 239 height 21
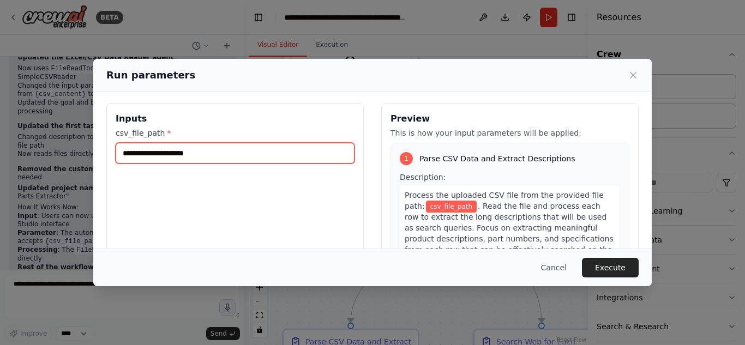
scroll to position [0, 0]
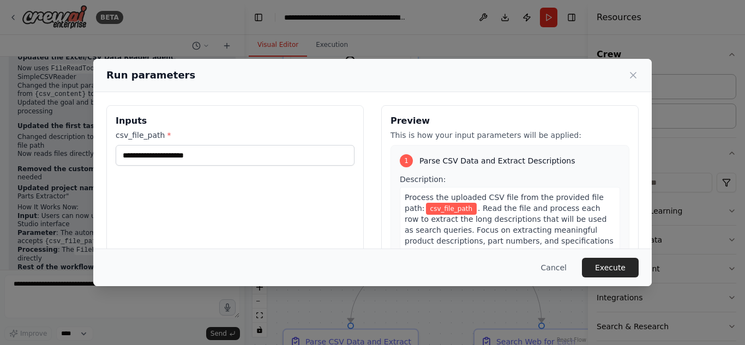
click at [624, 81] on div "Run parameters" at bounding box center [372, 75] width 532 height 15
click at [635, 66] on div "Run parameters" at bounding box center [372, 75] width 558 height 33
click at [636, 75] on icon at bounding box center [633, 75] width 11 height 11
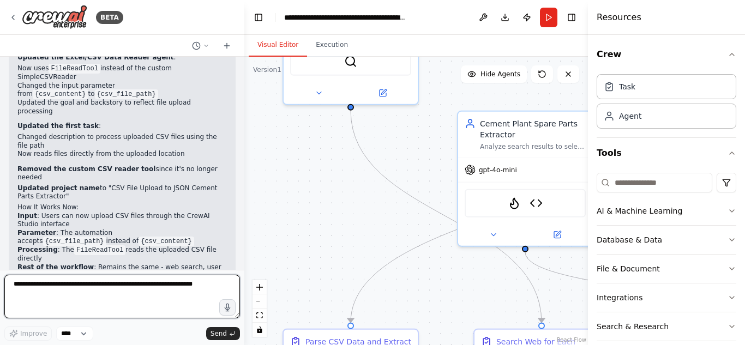
click at [172, 303] on textarea at bounding box center [122, 297] width 236 height 44
type textarea "**********"
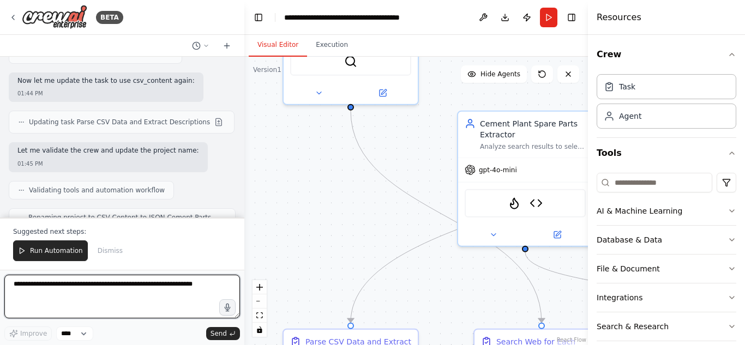
scroll to position [15129, 0]
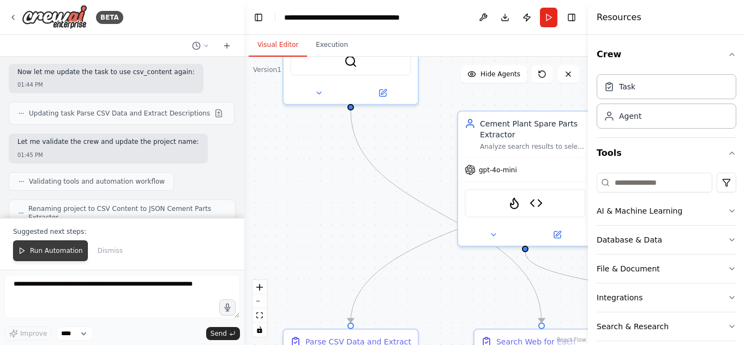
click at [69, 255] on span "Run Automation" at bounding box center [56, 250] width 53 height 9
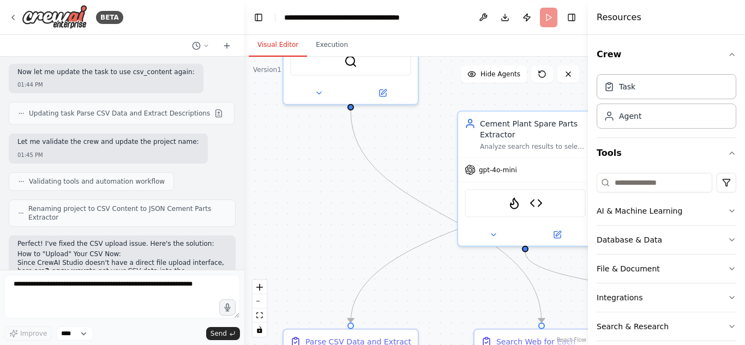
scroll to position [15077, 0]
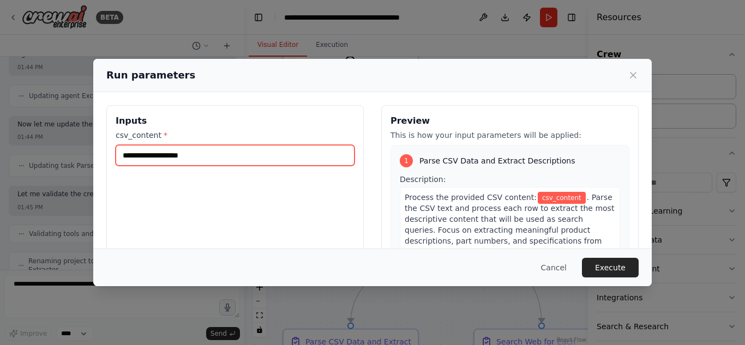
click at [195, 153] on input "csv_content *" at bounding box center [235, 155] width 239 height 21
click at [333, 162] on input "csv_content *" at bounding box center [235, 155] width 239 height 21
paste input "**********"
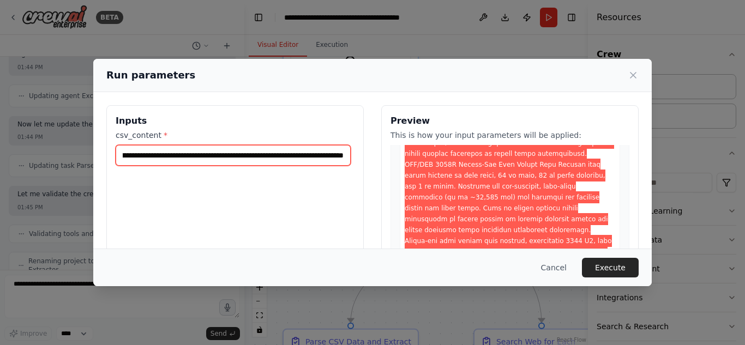
scroll to position [164, 0]
type input "**********"
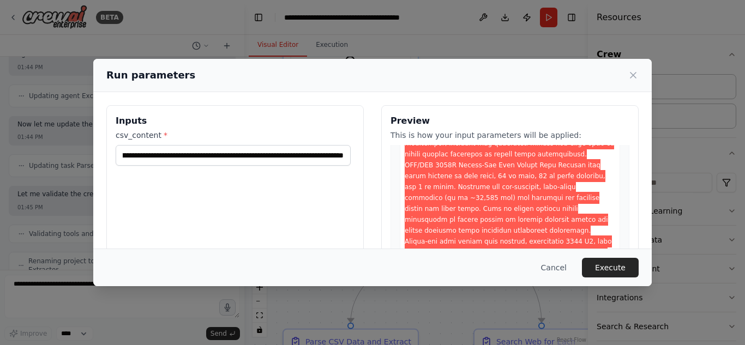
scroll to position [0, 0]
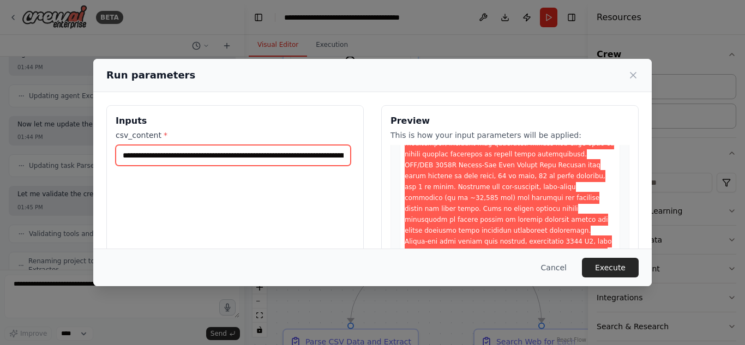
click at [299, 159] on input "csv_content *" at bounding box center [233, 155] width 235 height 21
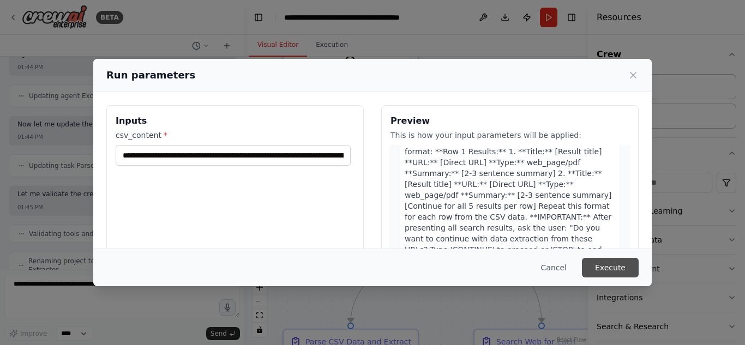
click at [611, 267] on button "Execute" at bounding box center [610, 268] width 57 height 20
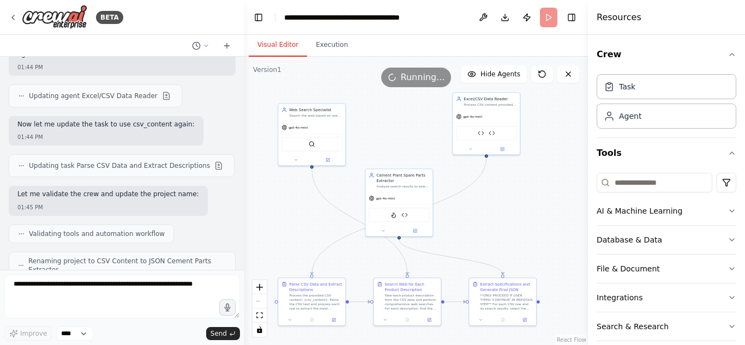
drag, startPoint x: 545, startPoint y: 215, endPoint x: 473, endPoint y: 228, distance: 73.1
click at [473, 228] on div ".deletable-edge-delete-btn { width: 20px; height: 20px; border: 0px solid #ffff…" at bounding box center [415, 201] width 343 height 288
click at [320, 49] on button "Execution" at bounding box center [332, 45] width 50 height 23
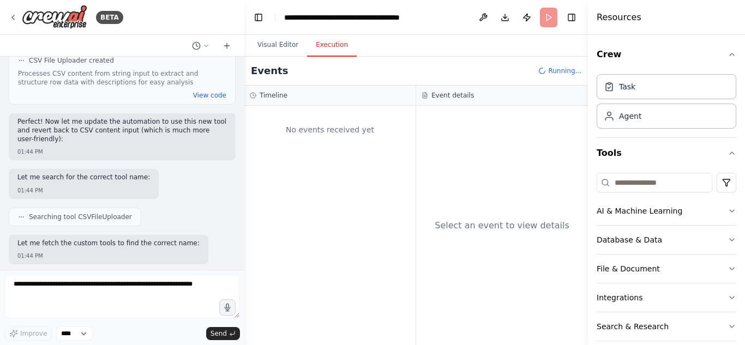
scroll to position [14804, 0]
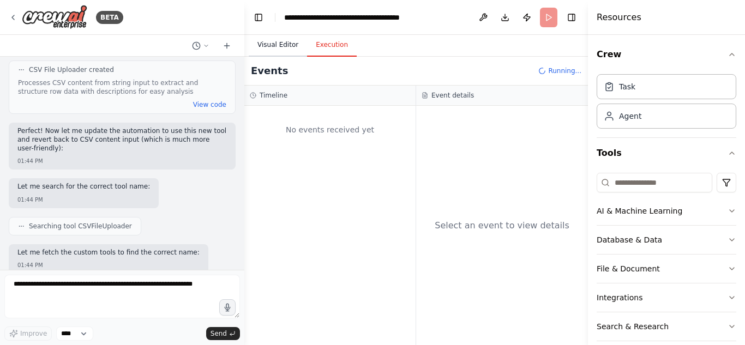
click at [287, 51] on button "Visual Editor" at bounding box center [278, 45] width 58 height 23
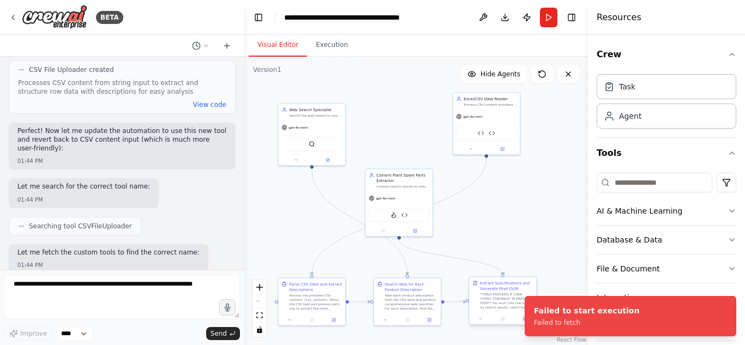
click at [513, 307] on div "**ONLY PROCEED IF USER TYPED 'CONTINUE' IN PREVIOUS STEP** For each CSV row and…" at bounding box center [506, 300] width 53 height 17
click at [521, 155] on div ".deletable-edge-delete-btn { width: 20px; height: 20px; border: 0px solid #ffff…" at bounding box center [415, 201] width 343 height 288
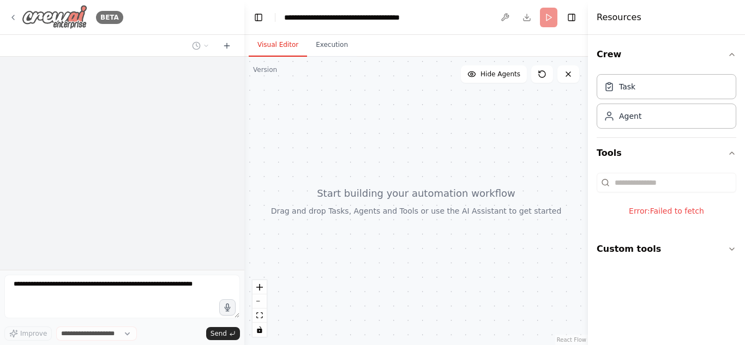
click at [10, 21] on icon at bounding box center [13, 17] width 9 height 9
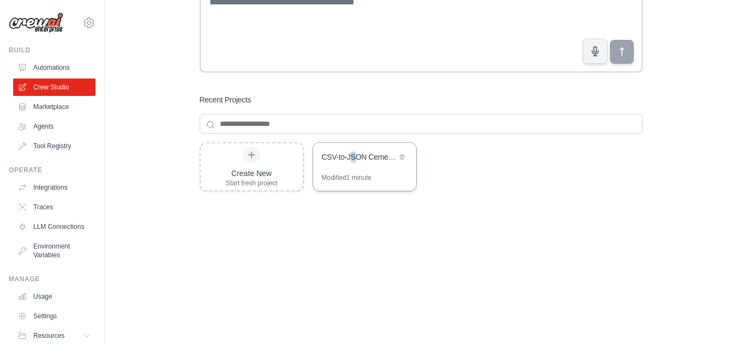
click at [353, 164] on div "CSV-to-JSON Cement Parts Extractor with PDF Support" at bounding box center [359, 158] width 75 height 13
